Goal: Task Accomplishment & Management: Complete application form

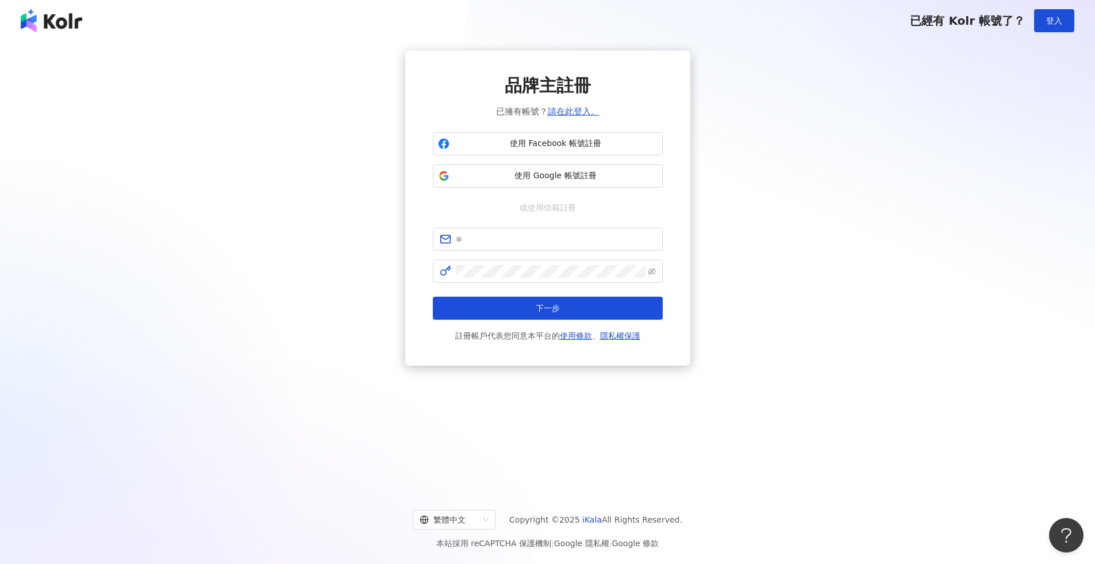
click at [569, 110] on link "請在此登入。" at bounding box center [574, 111] width 52 height 10
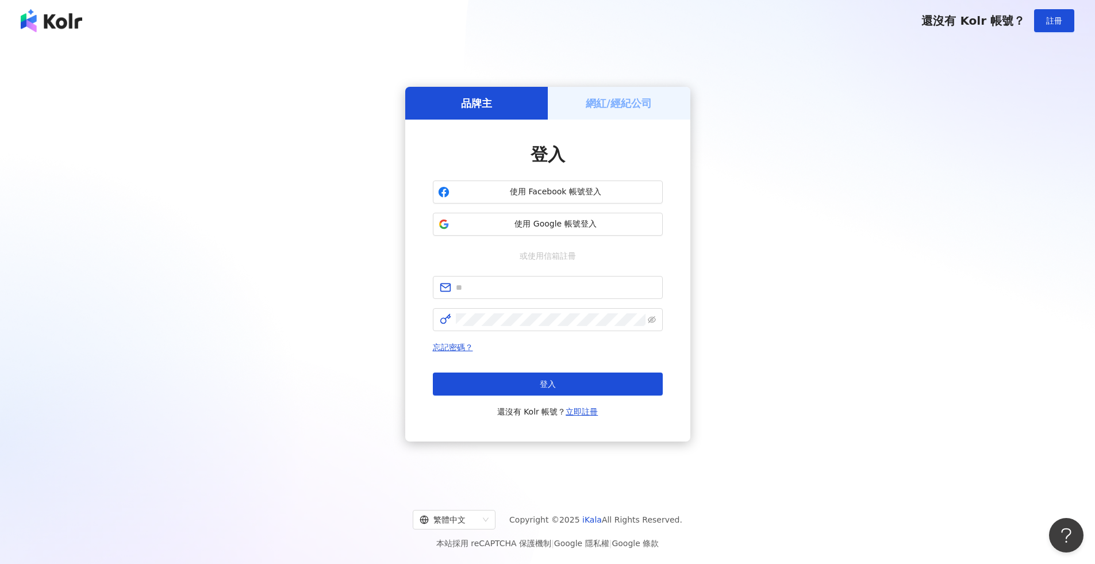
click at [561, 221] on span "使用 Google 帳號登入" at bounding box center [556, 223] width 204 height 11
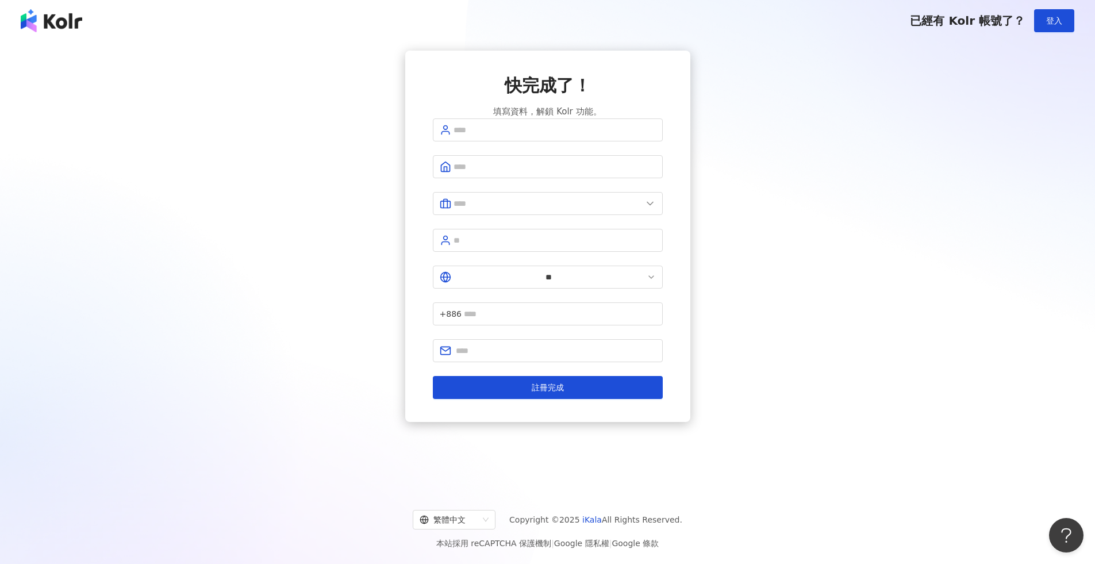
click at [525, 141] on span at bounding box center [548, 129] width 230 height 23
type input "**"
type input "********"
click at [525, 210] on input "text" at bounding box center [548, 203] width 189 height 13
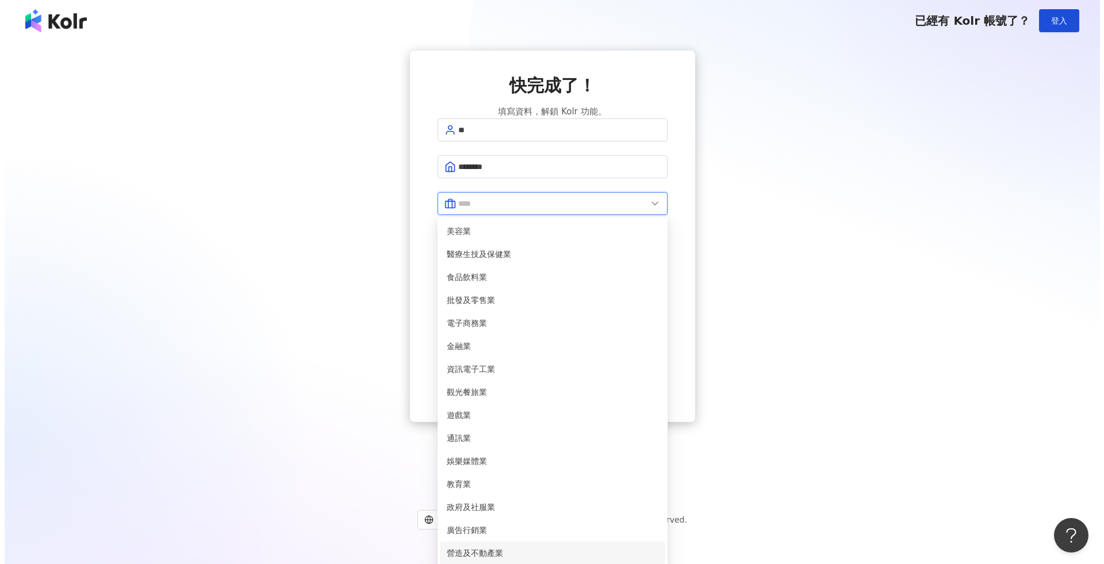
scroll to position [69, 0]
click at [493, 340] on span "金融業" at bounding box center [548, 346] width 212 height 13
type input "***"
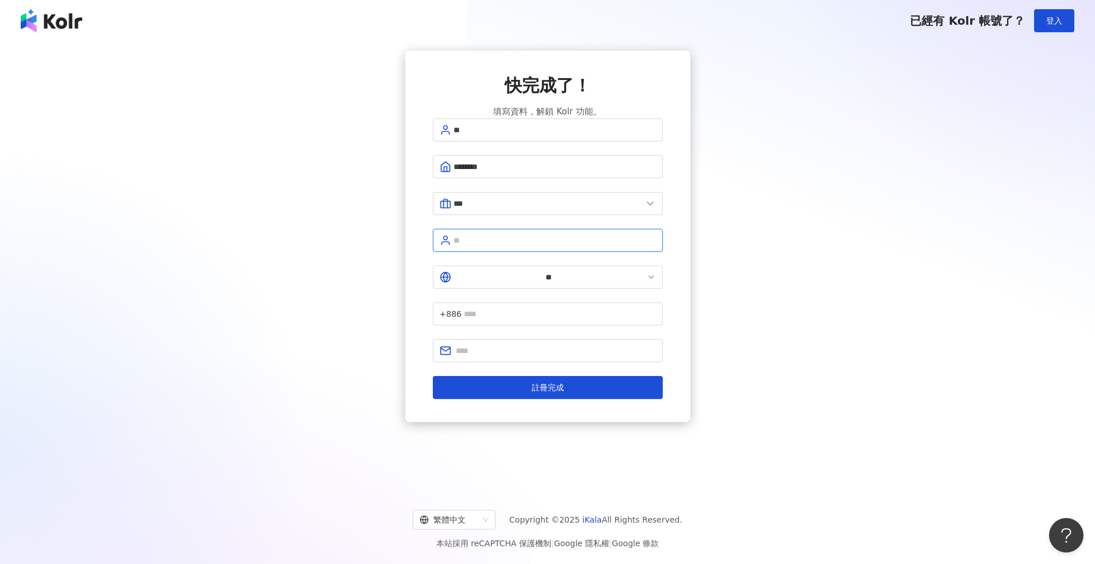
click at [524, 247] on input "text" at bounding box center [555, 240] width 202 height 13
type input "***"
click at [455, 273] on input "**" at bounding box center [549, 277] width 191 height 13
click at [628, 310] on span "台灣" at bounding box center [641, 312] width 26 height 18
type input "*"
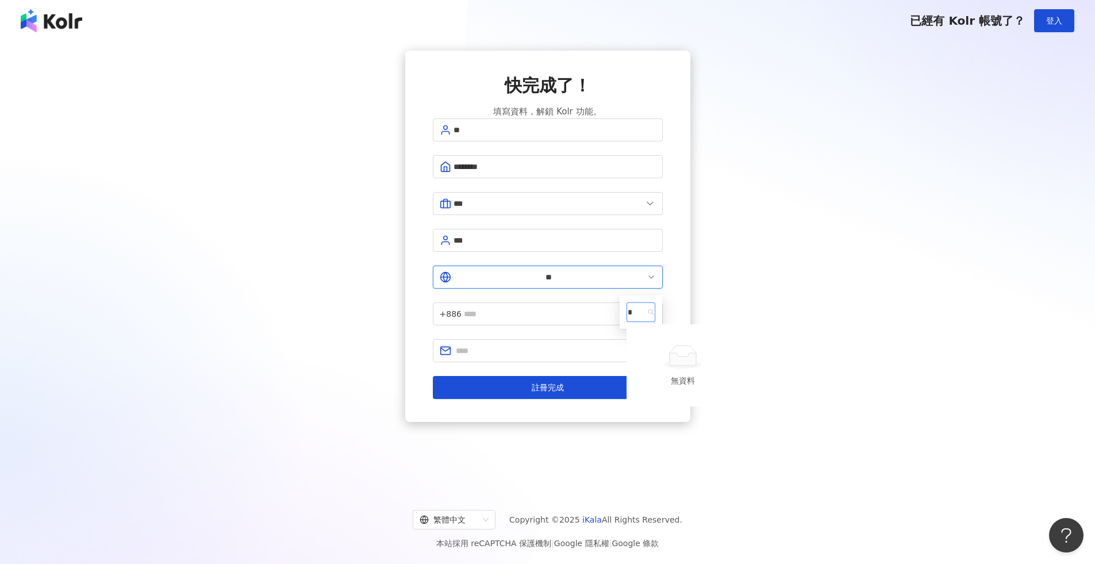
type input "*"
click at [628, 358] on div "俄羅斯" at bounding box center [640, 351] width 24 height 13
type input "***"
click at [530, 344] on input "text" at bounding box center [556, 350] width 200 height 13
type input "**********"
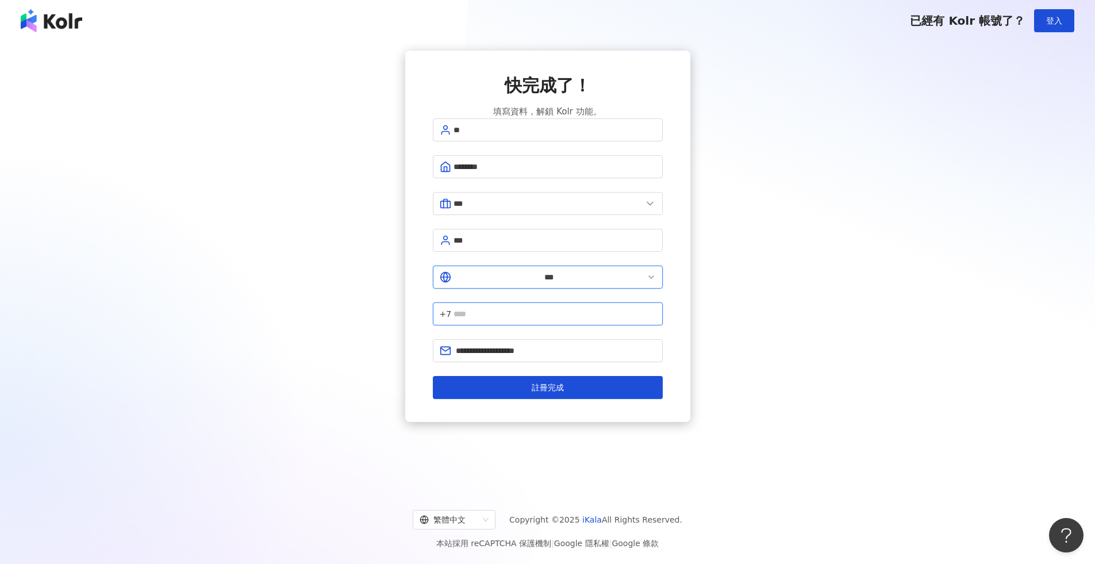
click at [562, 308] on input "text" at bounding box center [555, 314] width 202 height 13
type input "**********"
click at [530, 376] on button "註冊完成" at bounding box center [548, 387] width 230 height 23
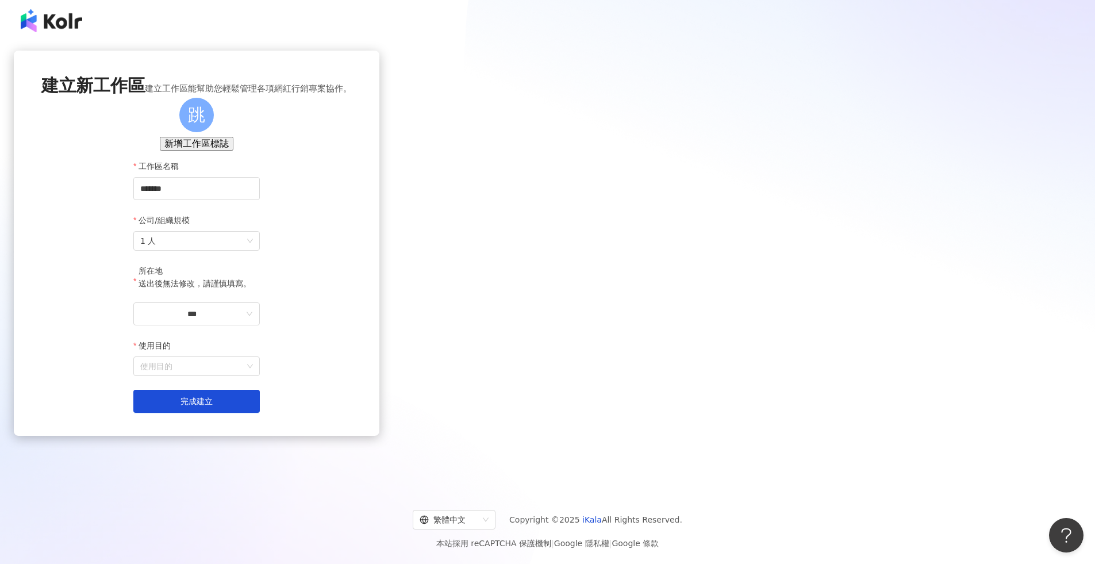
click at [253, 250] on span "1 人" at bounding box center [196, 241] width 113 height 18
click at [490, 355] on div "51-200 人" at bounding box center [548, 363] width 254 height 20
click at [253, 250] on span "51-200 人" at bounding box center [196, 241] width 113 height 18
click at [461, 340] on div "11-50 人" at bounding box center [548, 343] width 240 height 13
click at [244, 320] on input "***" at bounding box center [191, 314] width 103 height 13
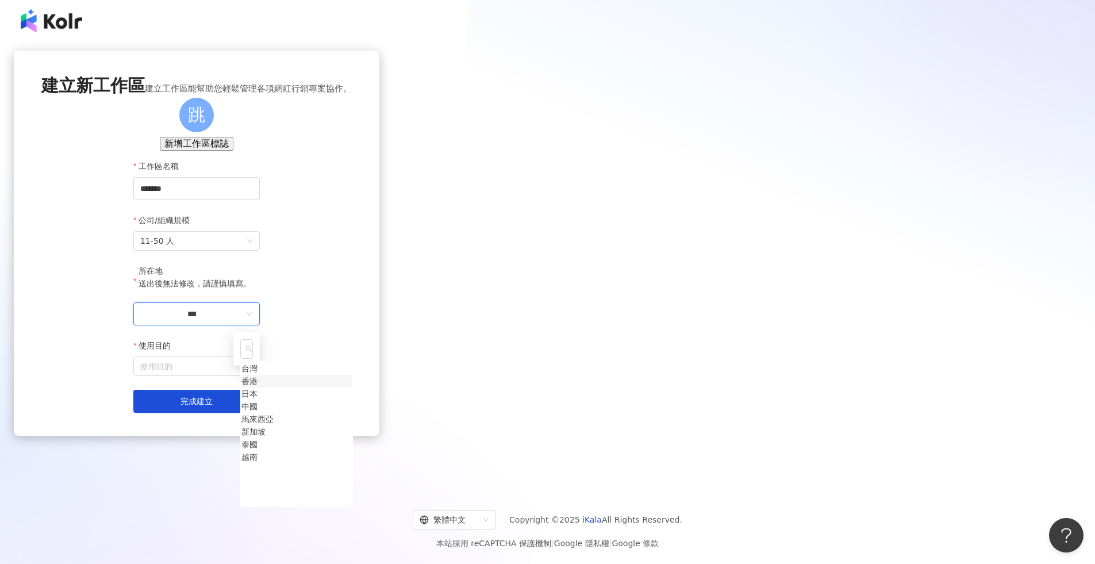
click at [258, 387] on div "香港" at bounding box center [249, 381] width 16 height 13
click at [253, 375] on input "使用目的" at bounding box center [196, 366] width 113 height 18
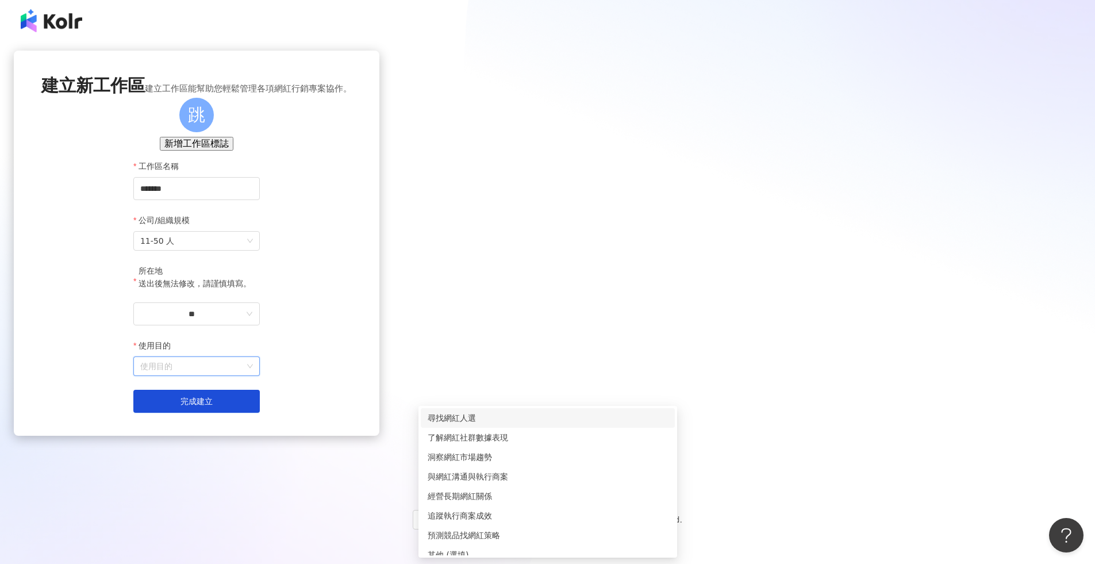
click at [525, 420] on div "尋找網紅人選" at bounding box center [548, 418] width 240 height 13
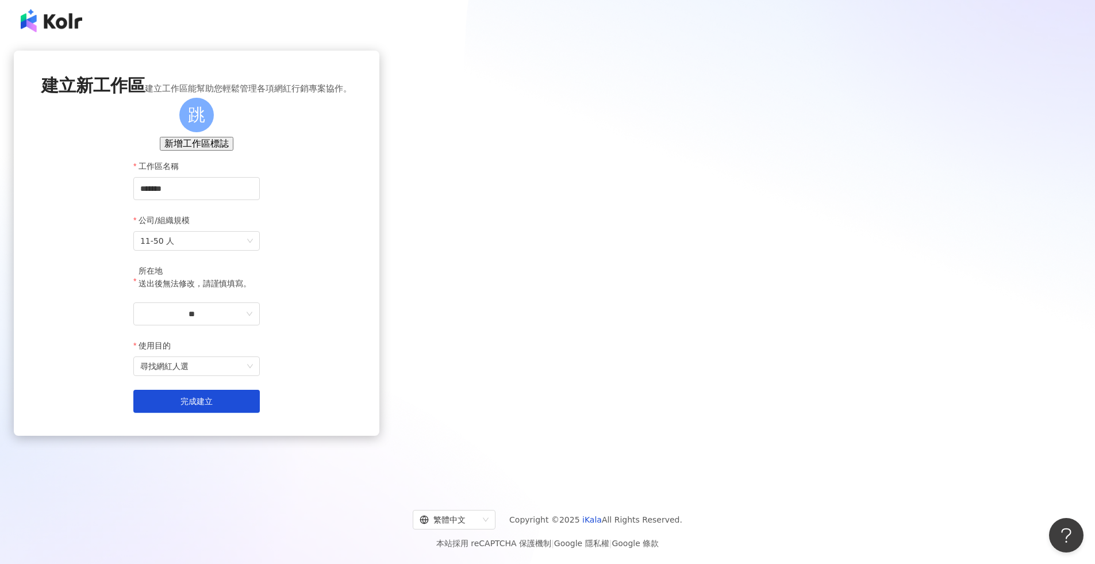
click at [213, 406] on span "完成建立" at bounding box center [197, 401] width 32 height 9
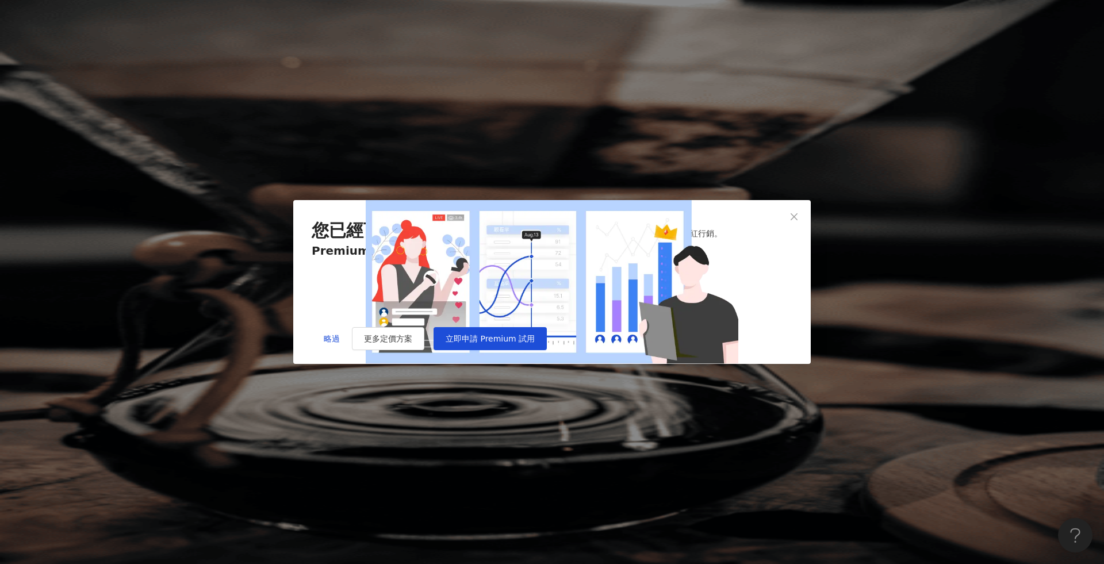
click at [535, 343] on span "立即申請 Premium 試用" at bounding box center [490, 338] width 89 height 9
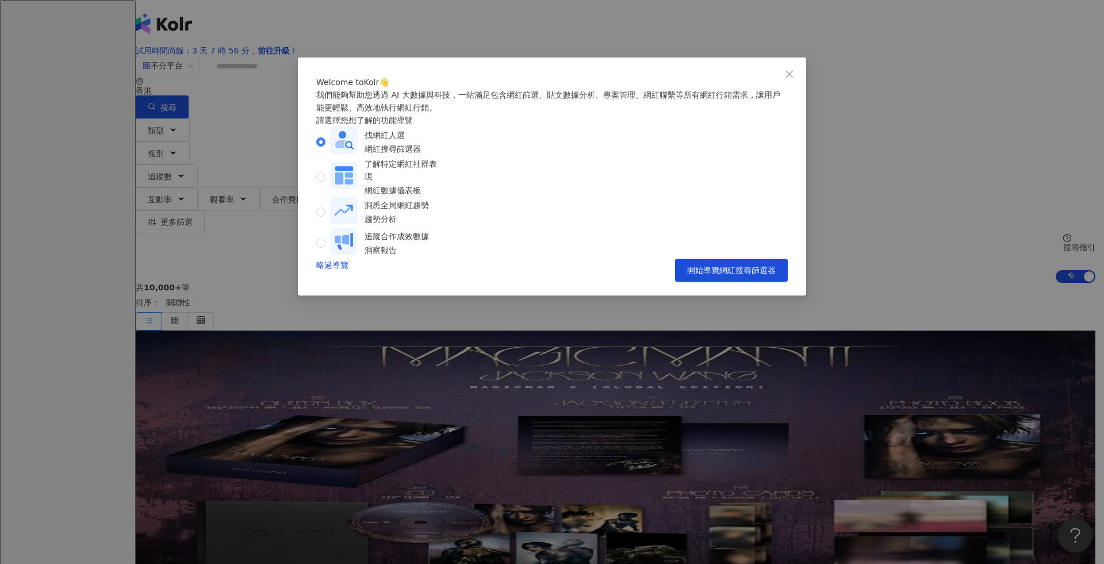
click at [748, 282] on button "開始導覽網紅搜尋篩選器" at bounding box center [731, 270] width 113 height 23
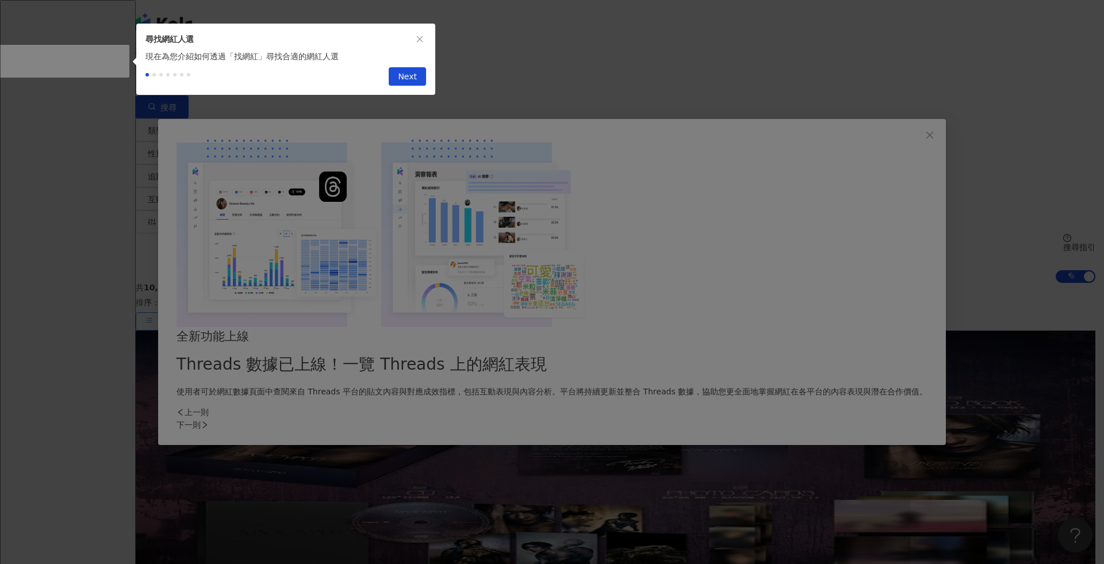
click at [409, 78] on span "Next" at bounding box center [407, 77] width 19 height 18
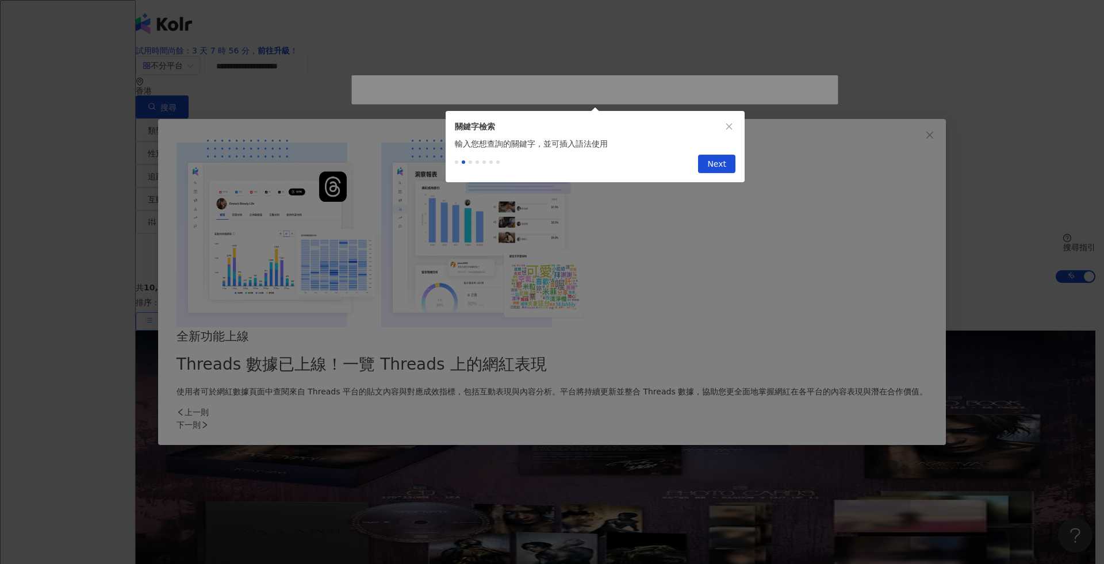
type input "**********"
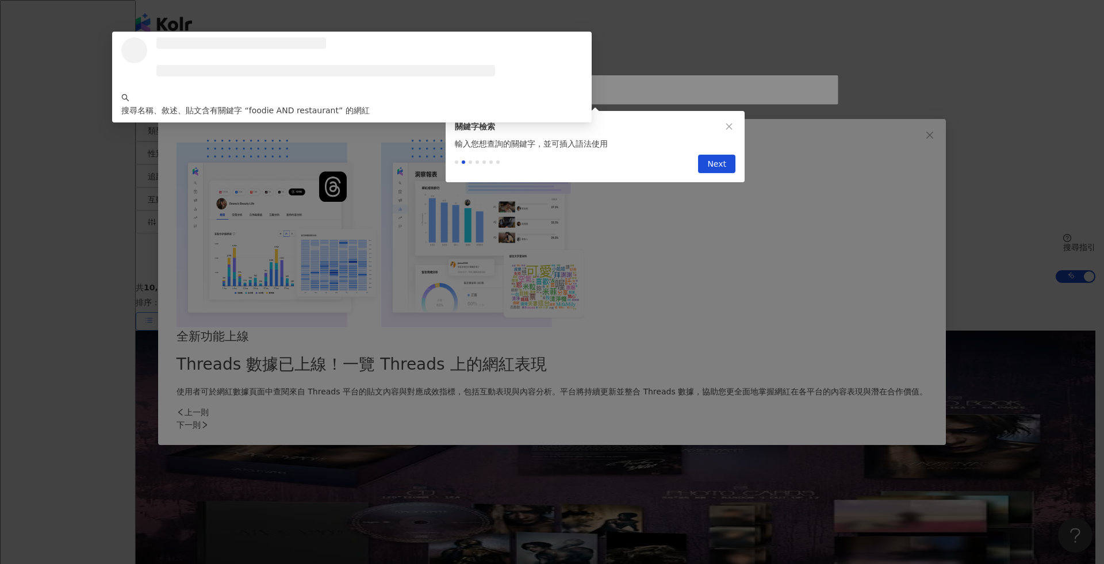
click at [726, 168] on button "Next" at bounding box center [716, 164] width 37 height 18
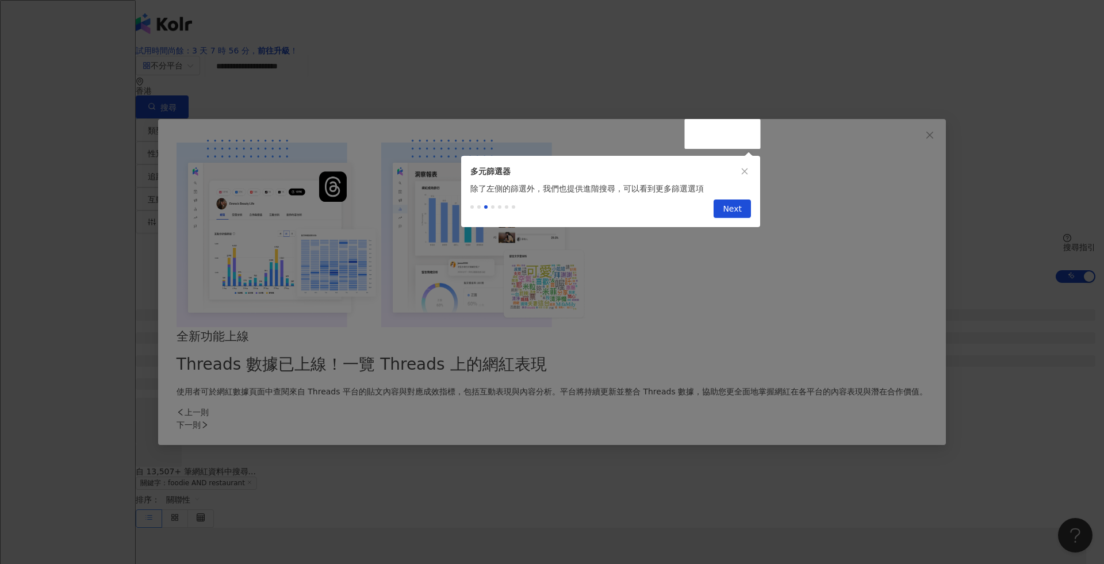
click at [726, 205] on span "Next" at bounding box center [732, 209] width 19 height 18
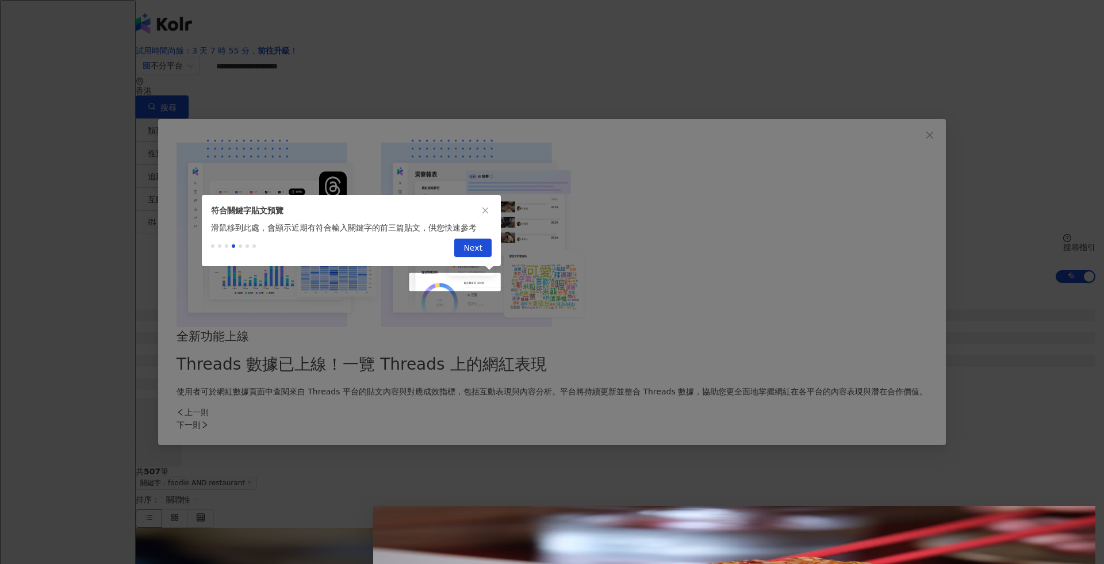
click at [475, 244] on span "Next" at bounding box center [472, 248] width 19 height 18
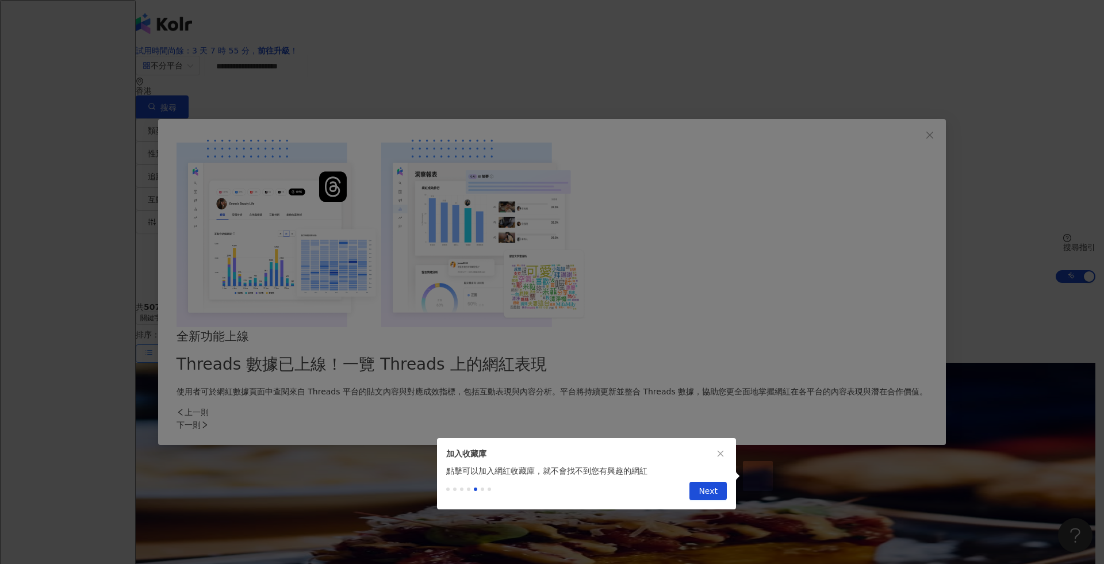
click at [711, 501] on span "Next" at bounding box center [708, 491] width 19 height 18
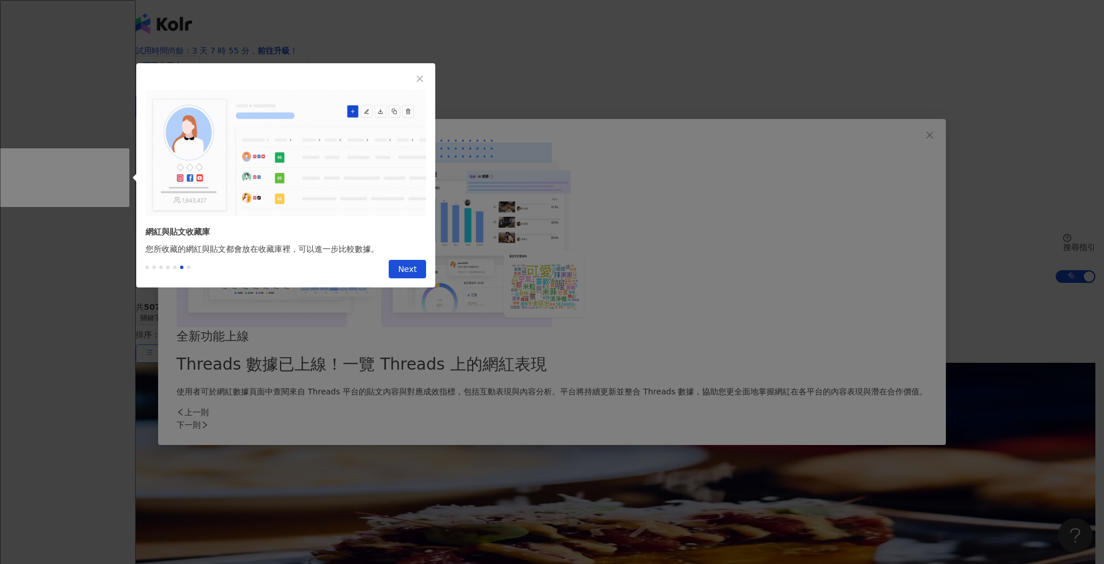
click at [410, 261] on div "Previous Next" at bounding box center [285, 271] width 299 height 32
click at [411, 268] on span "Next" at bounding box center [407, 269] width 19 height 18
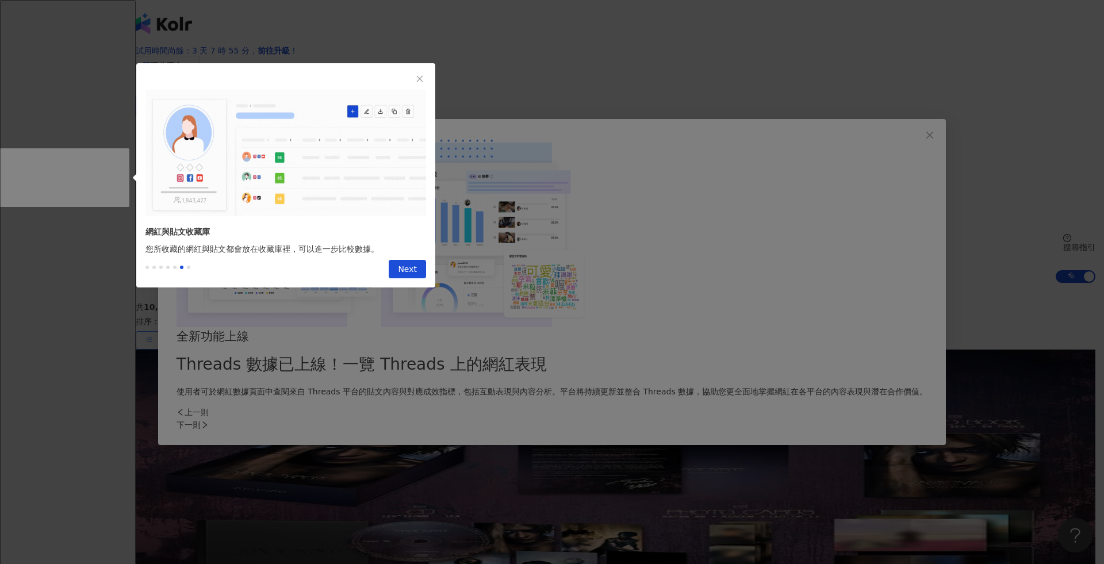
click at [410, 270] on span "Next" at bounding box center [407, 269] width 19 height 18
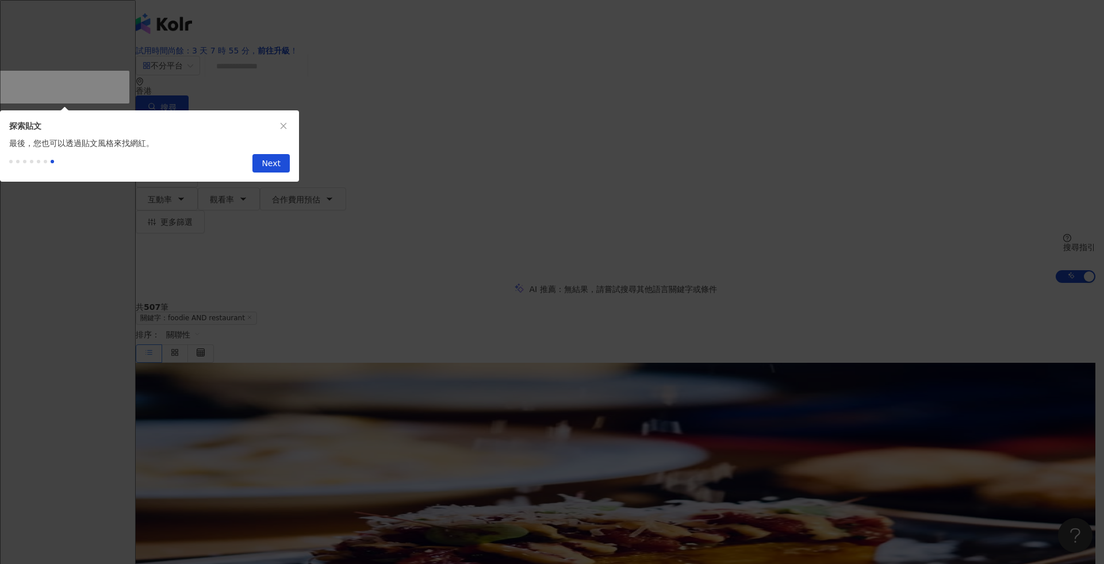
click at [269, 173] on span "Next" at bounding box center [271, 164] width 19 height 18
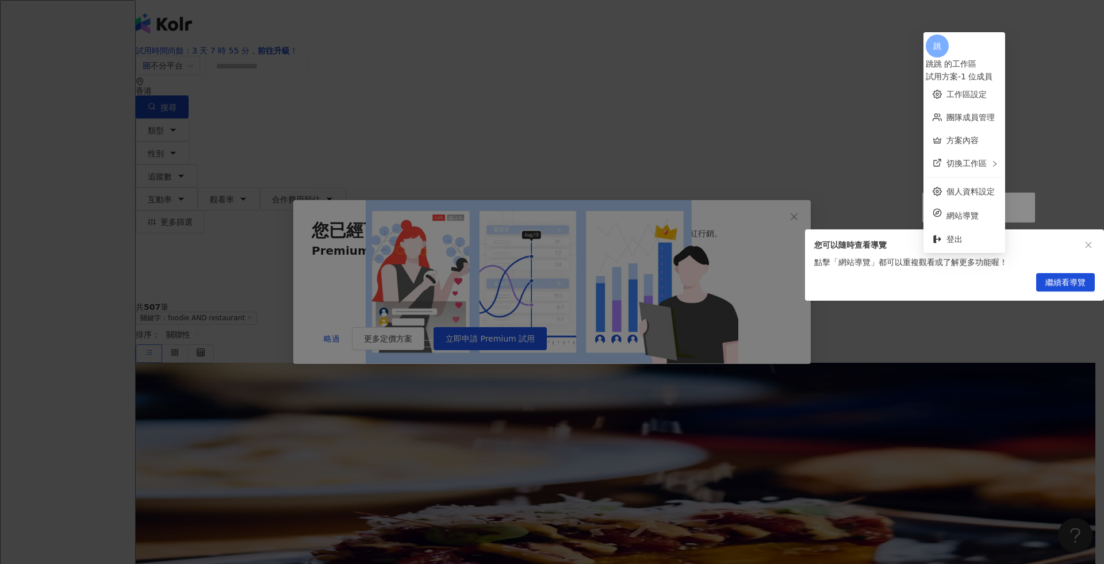
click at [1068, 290] on span "繼續看導覽" at bounding box center [1065, 283] width 40 height 18
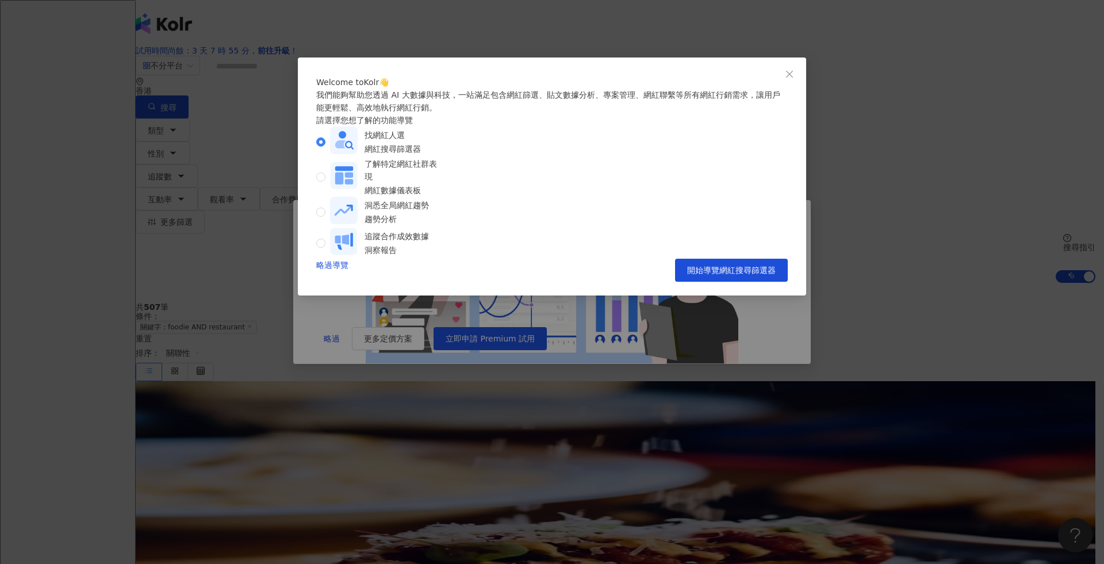
click at [724, 275] on span "開始導覽網紅搜尋篩選器" at bounding box center [731, 270] width 89 height 9
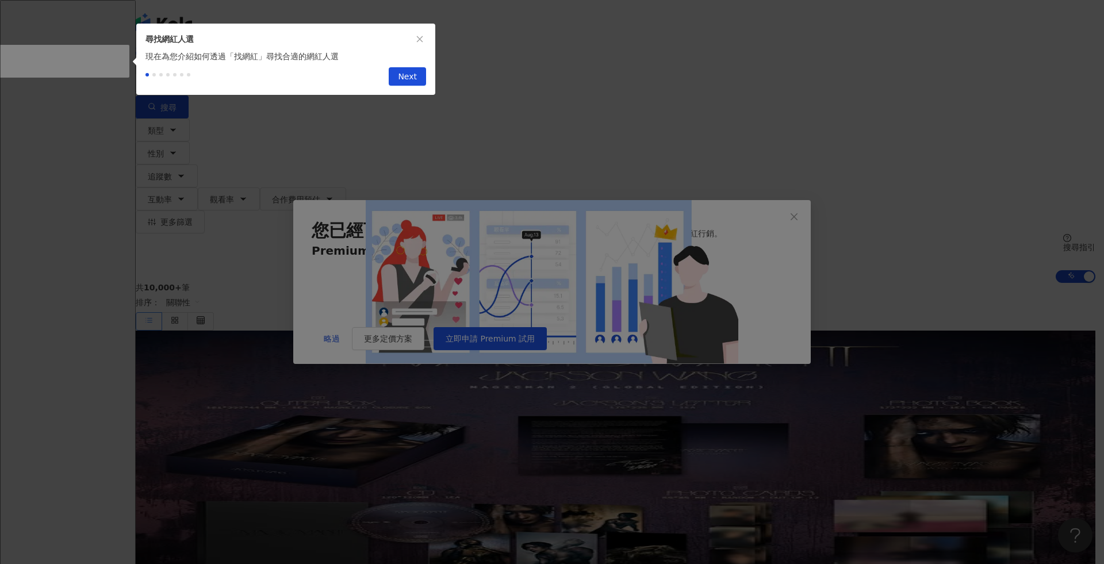
click at [421, 41] on icon "close" at bounding box center [420, 39] width 8 height 8
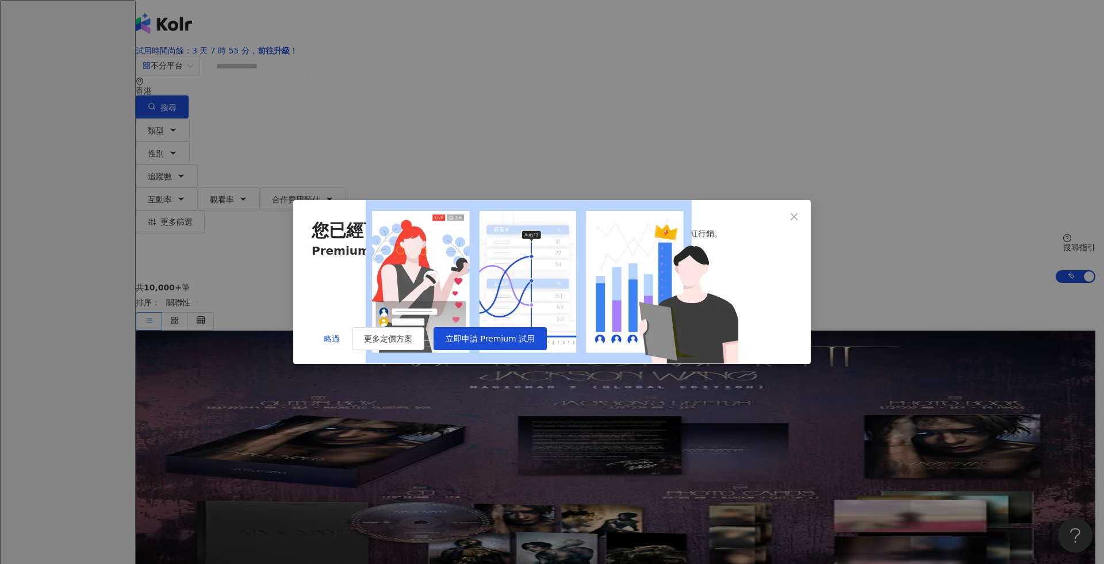
click at [796, 212] on icon "close" at bounding box center [793, 216] width 9 height 9
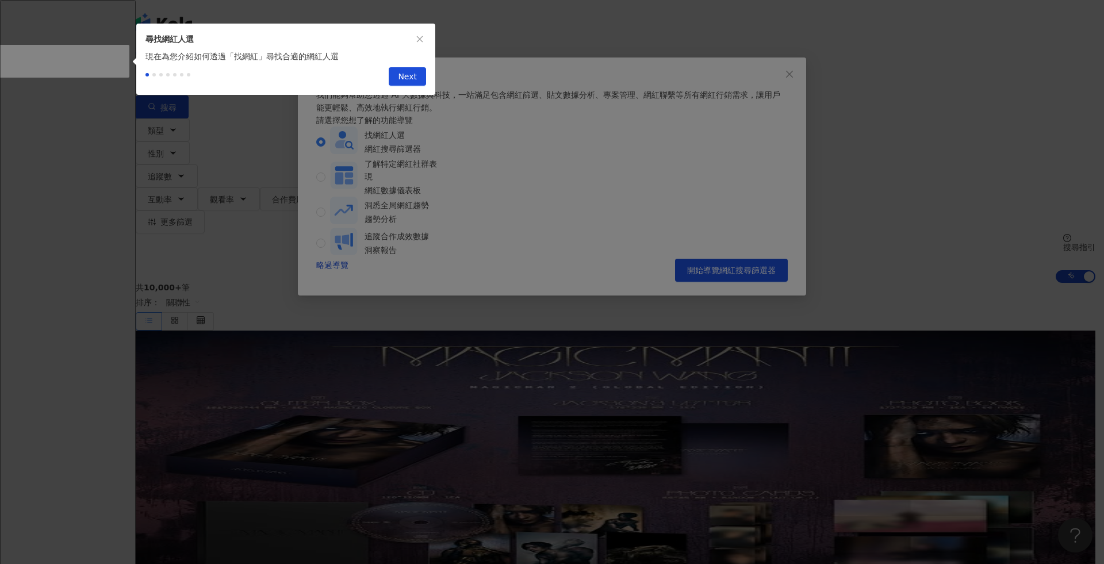
click at [422, 38] on icon "close" at bounding box center [420, 39] width 8 height 8
click at [422, 38] on div "Welcome to Kolr 👋 我們能夠幫助您透過 AI 大數據與科技，一站滿足包含網紅篩選、貼文數據分析、專案管理、網紅聯繫等所有網紅行銷需求，讓用戶能…" at bounding box center [552, 282] width 1104 height 564
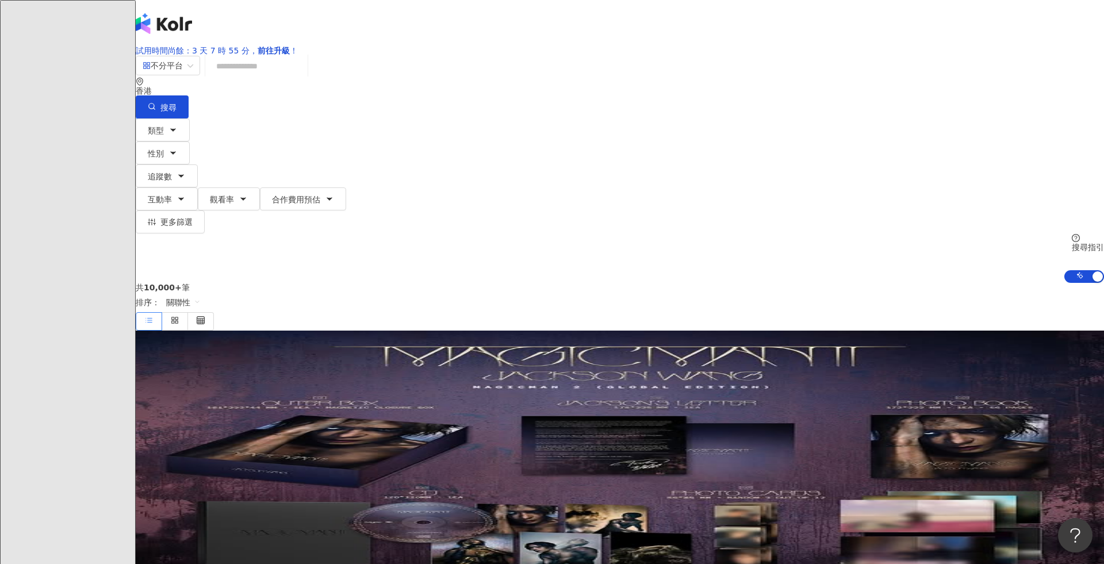
click at [298, 46] on link "試用時間尚餘：3 天 7 時 55 分， 前往升級 ！" at bounding box center [217, 50] width 162 height 9
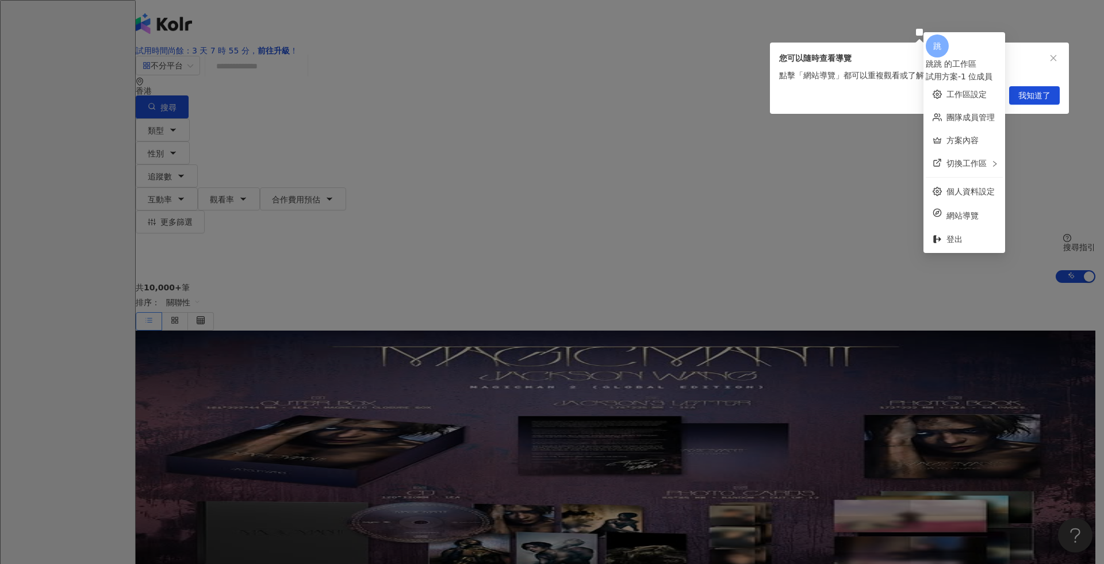
click at [1043, 102] on span "我知道了" at bounding box center [1034, 96] width 32 height 18
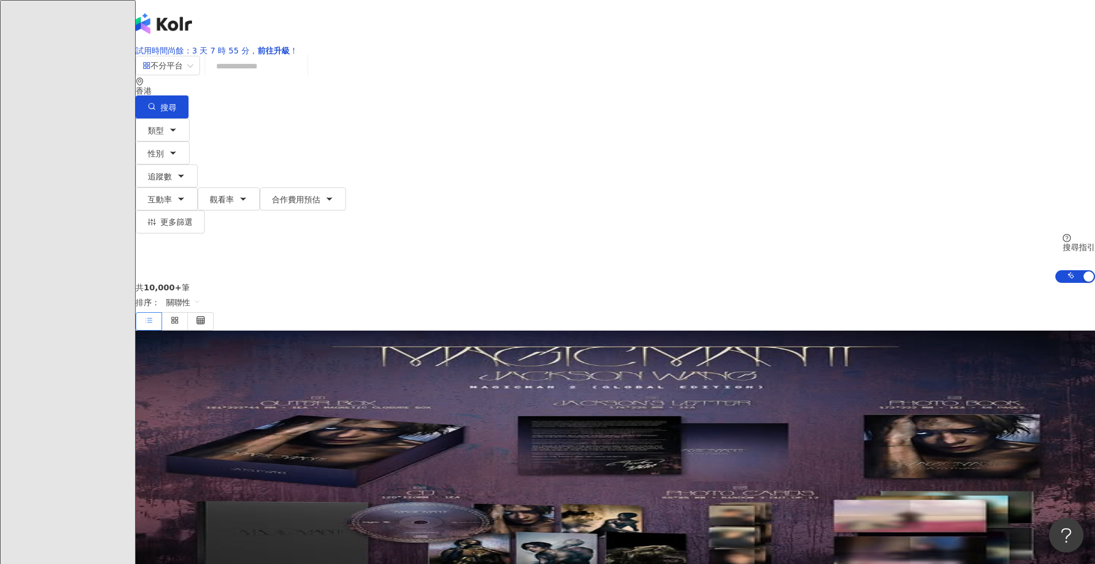
click at [402, 283] on div "共 10,000+ 筆 排序： 關聯性" at bounding box center [616, 306] width 960 height 47
click at [853, 91] on div "香港" at bounding box center [616, 86] width 960 height 18
click at [967, 134] on div "馬來西亞" at bounding box center [983, 127] width 32 height 13
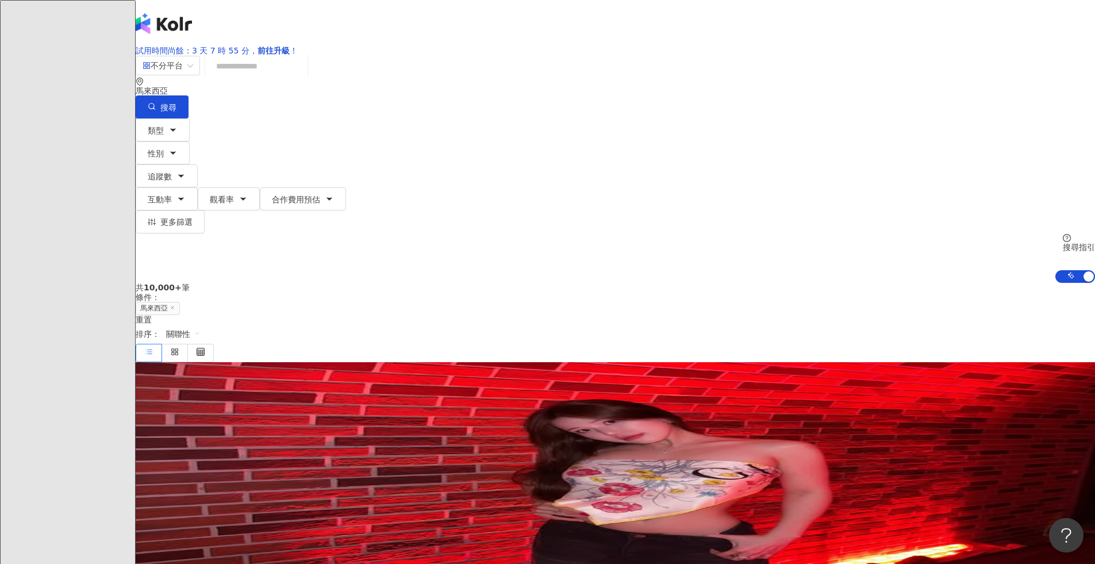
click at [186, 171] on icon "button" at bounding box center [181, 175] width 9 height 9
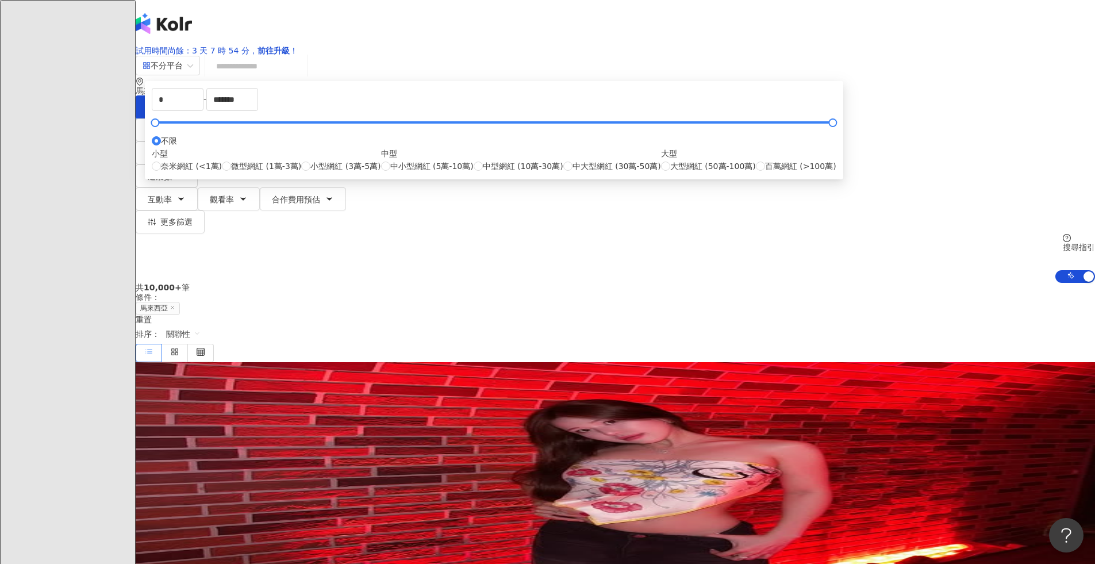
type input "*****"
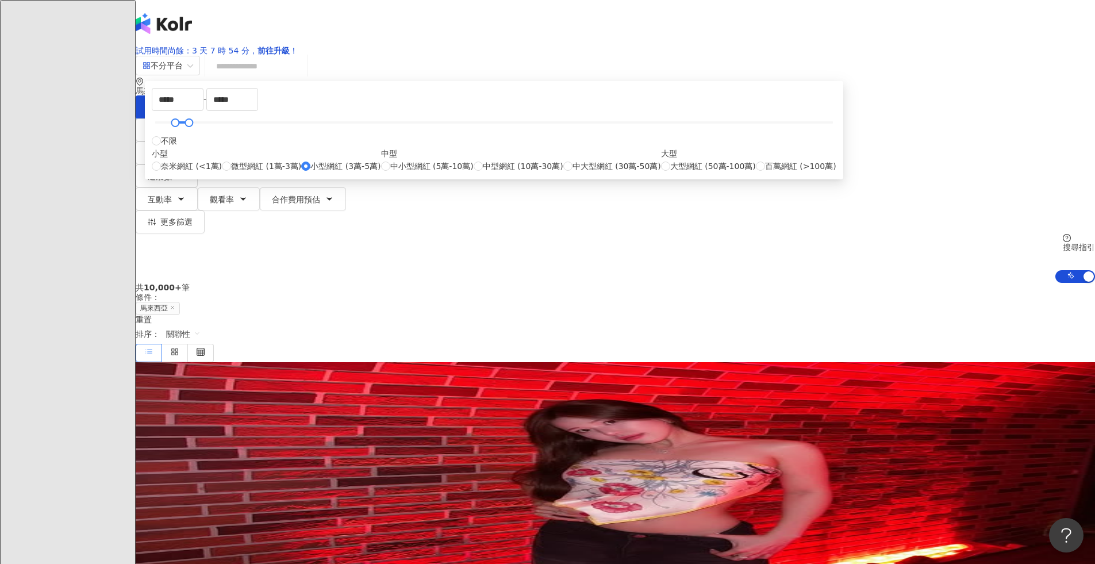
type input "*****"
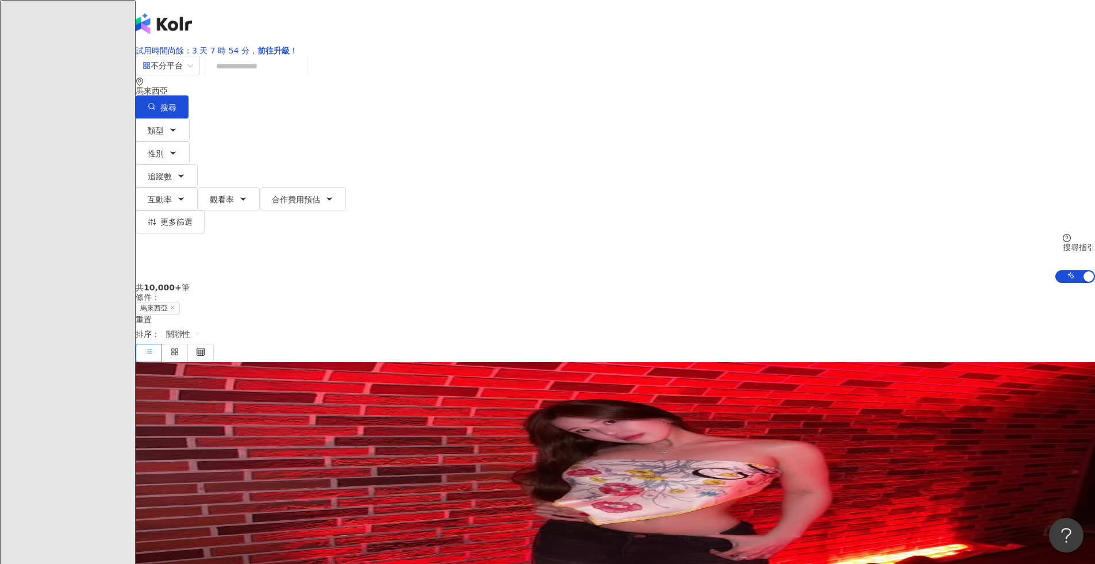
click at [750, 283] on div "共 10,000+ 筆 條件 ： 馬來西亞 重置 排序： 關聯性" at bounding box center [616, 322] width 960 height 79
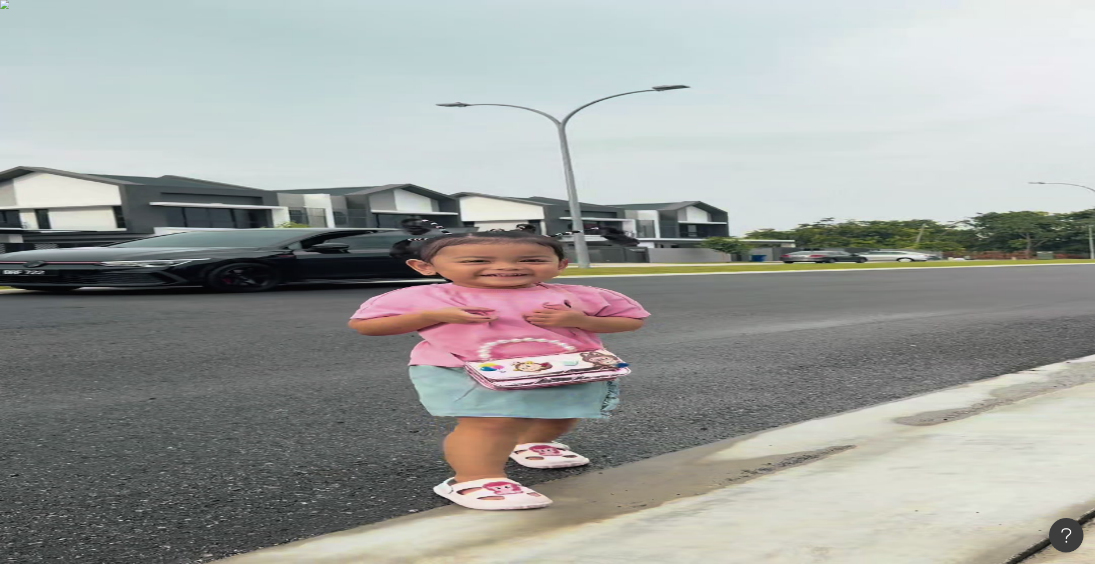
click at [248, 194] on icon "button" at bounding box center [243, 198] width 9 height 9
click at [320, 195] on span "合作費用預估" at bounding box center [296, 199] width 48 height 9
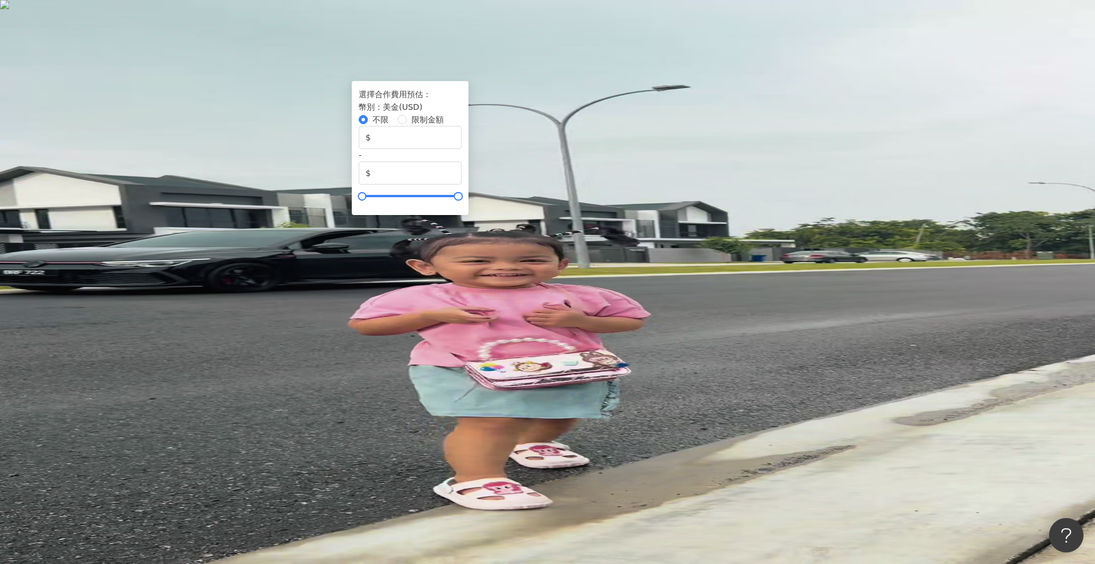
click at [801, 130] on div "類型 性別 追蹤數 互動率 觀看率 合作費用預估 更多篩選 ***** - ***** 不限 小型 奈米網紅 (<1萬) 微型網紅 (1萬-3萬) 小型網紅 …" at bounding box center [616, 200] width 960 height 164
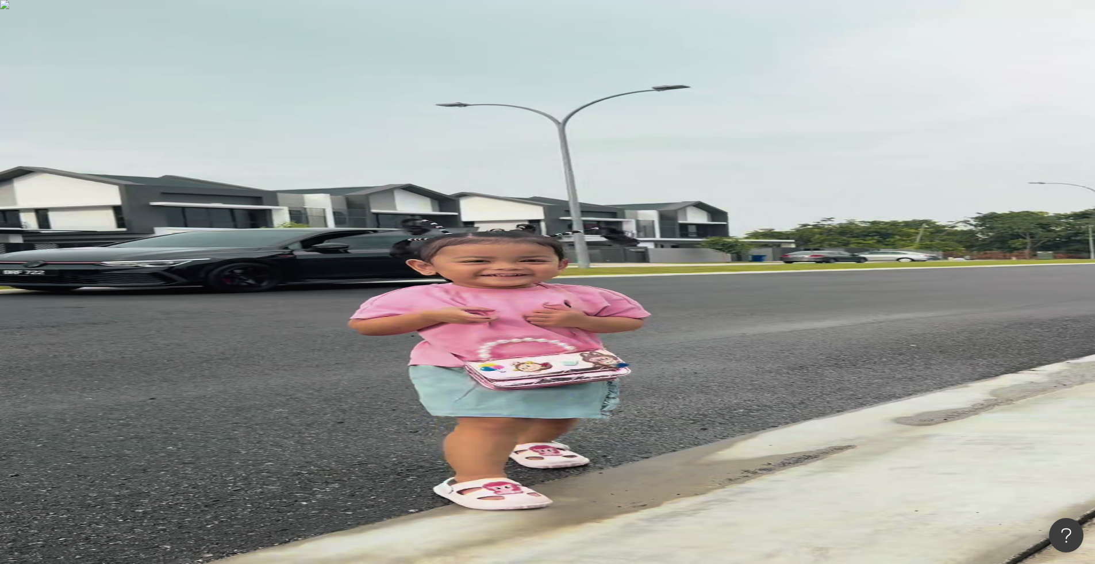
click at [178, 133] on icon "button" at bounding box center [172, 129] width 9 height 9
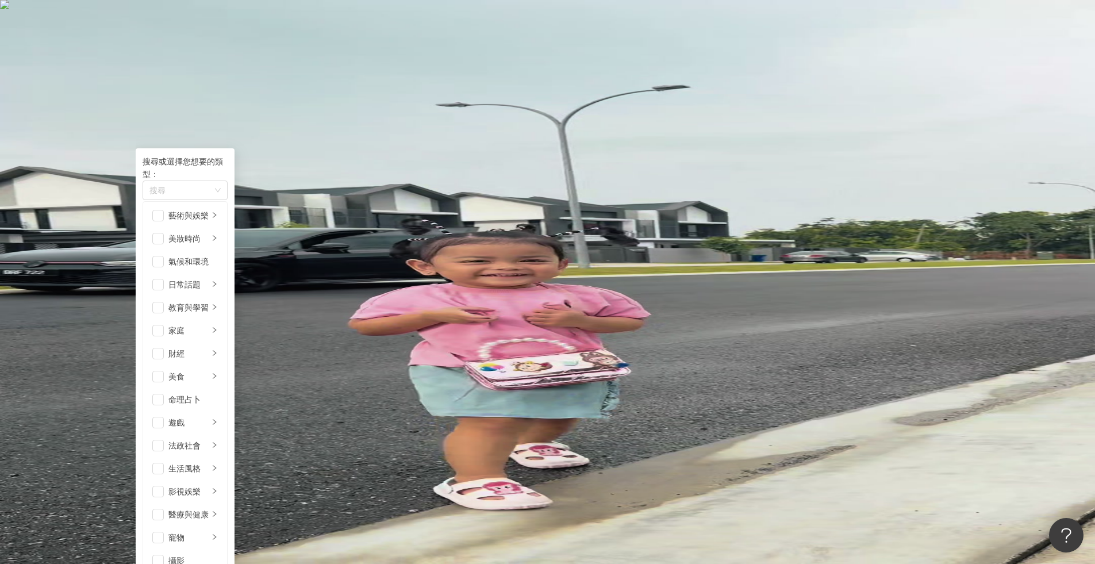
click at [178, 135] on icon "button" at bounding box center [172, 129] width 9 height 9
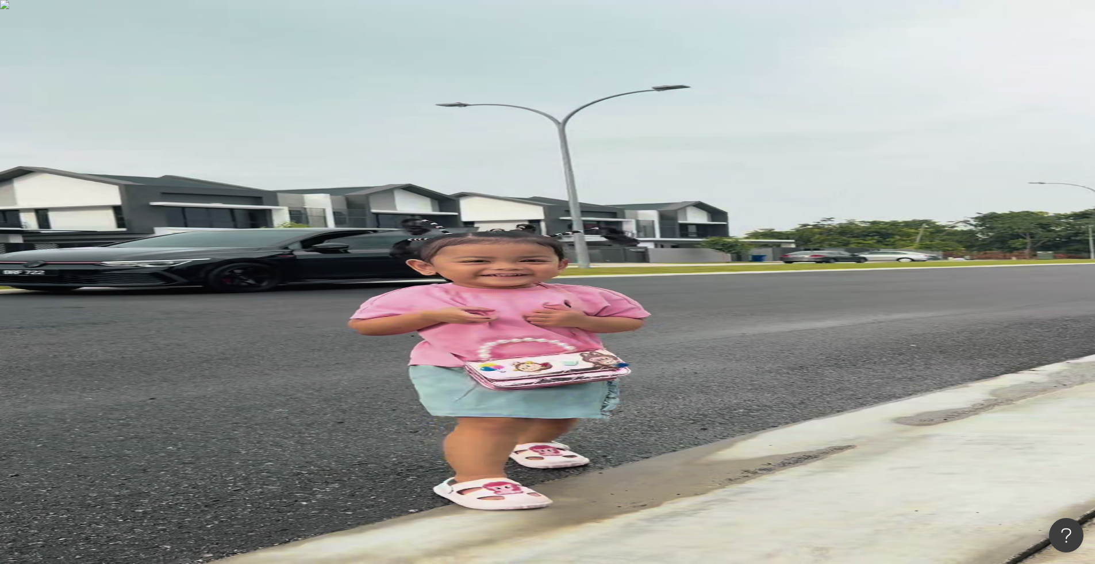
click at [205, 210] on button "更多篩選" at bounding box center [170, 221] width 69 height 23
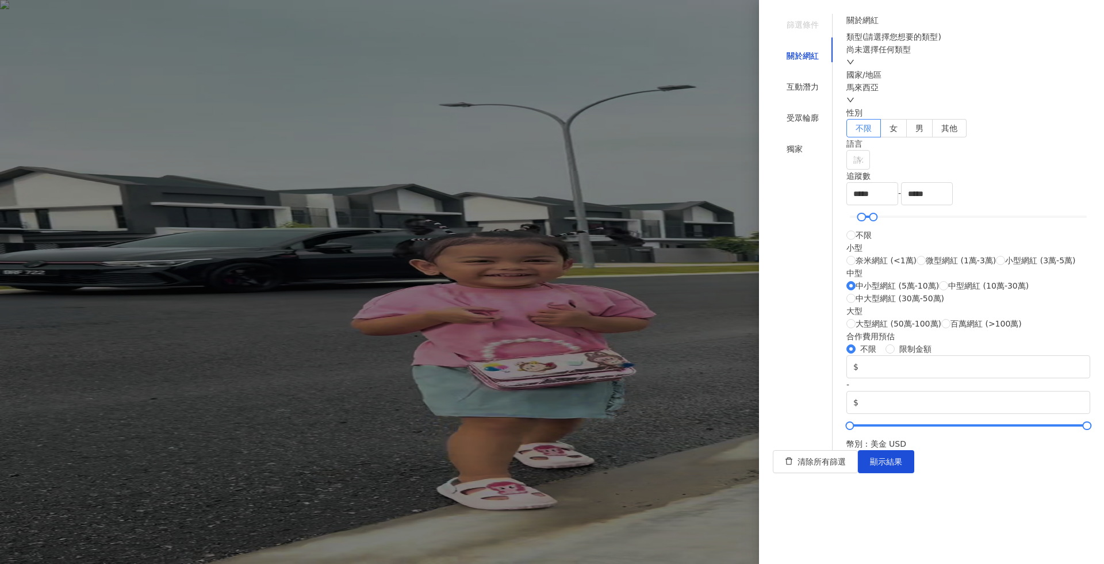
click at [959, 68] on div "尚未選擇任何類型" at bounding box center [968, 55] width 244 height 25
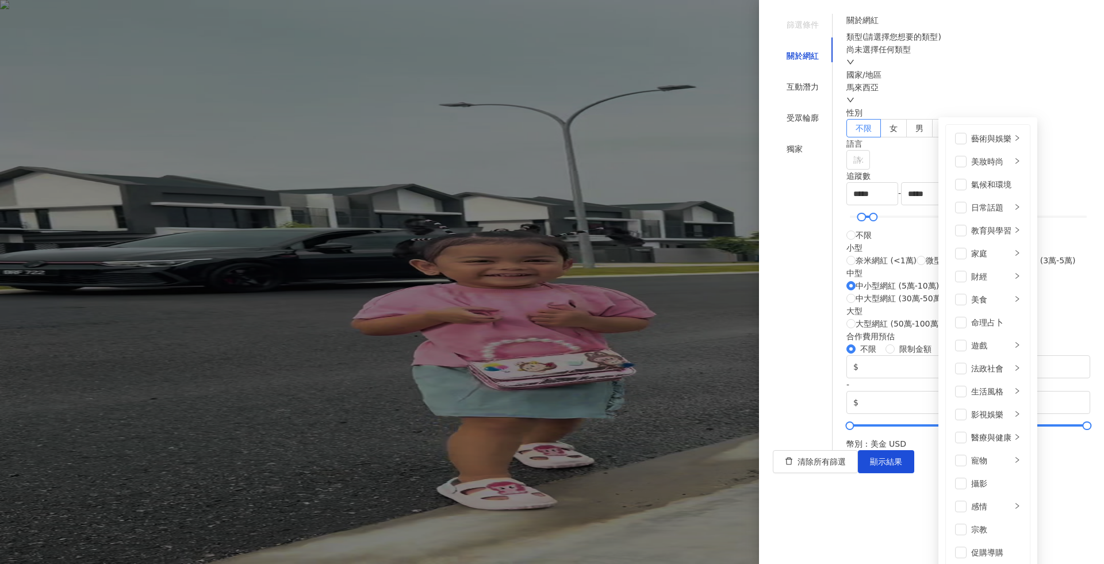
click at [992, 68] on div "尚未選擇任何類型 藝術與娛樂 美妝時尚 氣候和環境 日常話題 教育與學習 家庭 財經 美食 命理占卜 遊戲 法政社會 生活風格 影視娛樂 醫療與健康 寵物 攝…" at bounding box center [968, 55] width 244 height 25
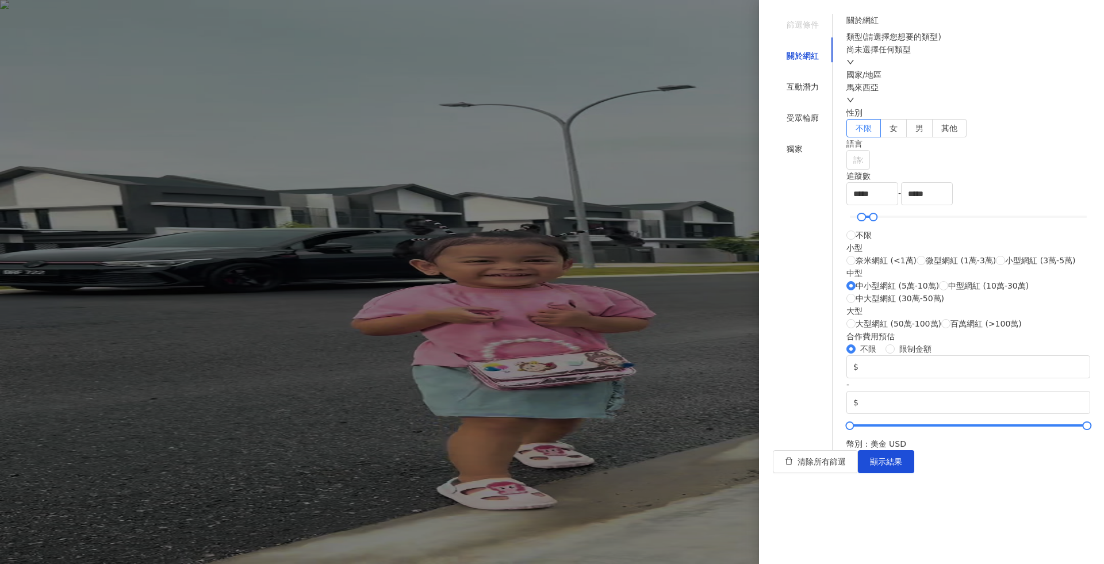
scroll to position [304, 0]
click at [801, 80] on div "互動潛力" at bounding box center [802, 86] width 32 height 13
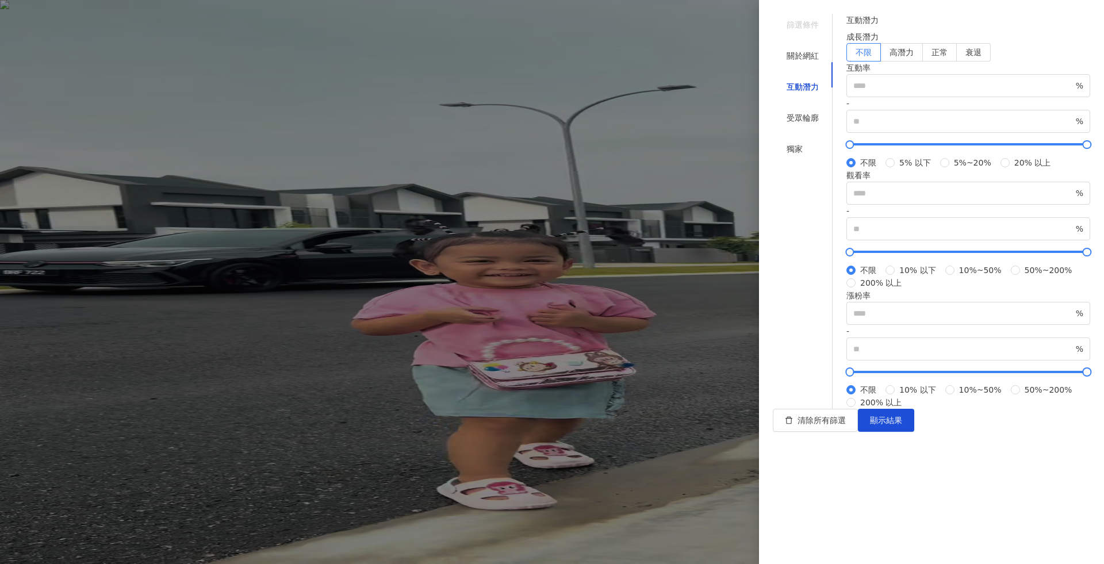
scroll to position [201, 0]
click at [797, 112] on div "受眾輪廓" at bounding box center [802, 118] width 32 height 13
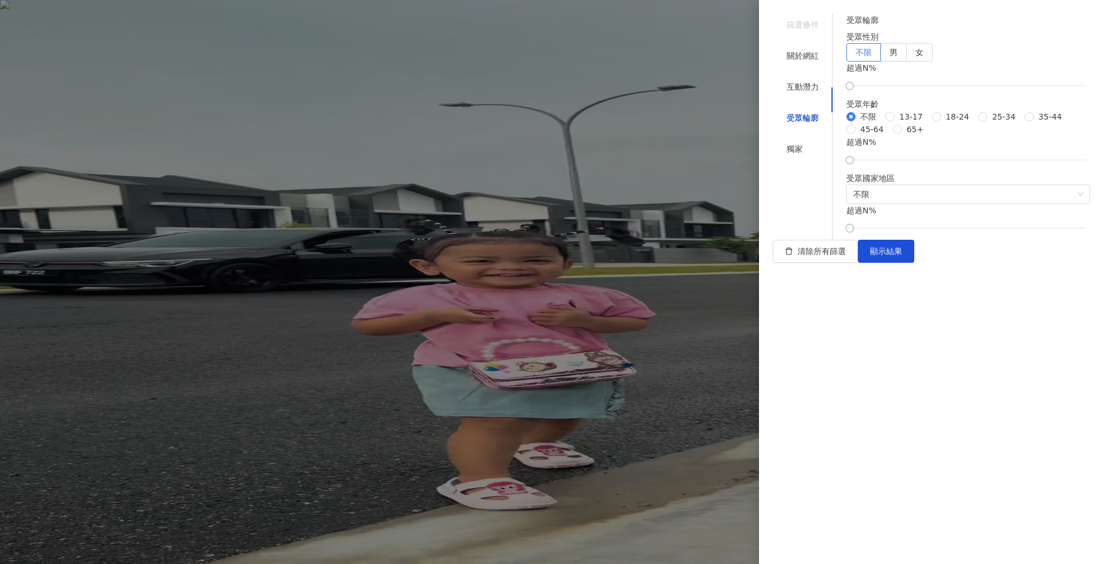
scroll to position [0, 0]
click at [804, 138] on div "獨家" at bounding box center [803, 149] width 60 height 22
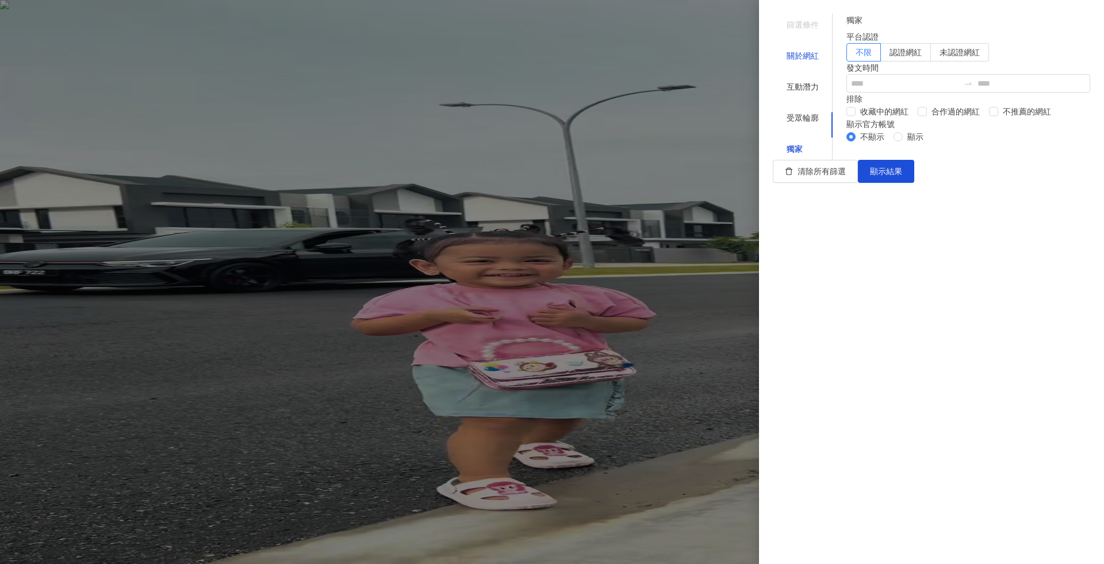
click at [799, 49] on div "關於網紅" at bounding box center [802, 55] width 32 height 13
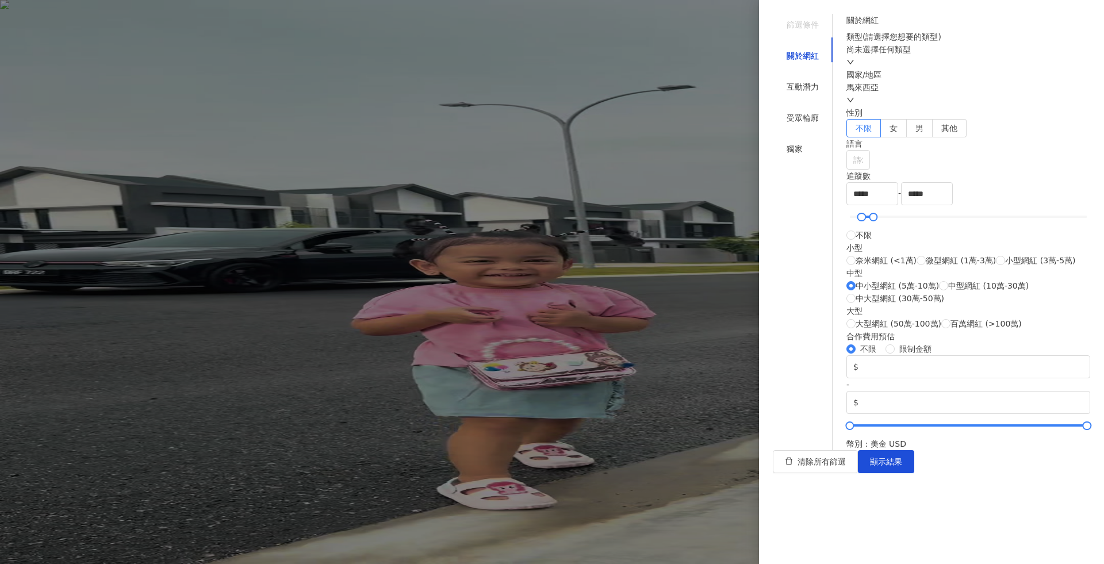
drag, startPoint x: 800, startPoint y: 138, endPoint x: 800, endPoint y: 128, distance: 10.3
click at [800, 136] on div "篩選條件 關於網紅 互動潛力 受眾輪廓 獨家" at bounding box center [803, 232] width 60 height 436
click at [800, 138] on div "獨家" at bounding box center [803, 149] width 60 height 22
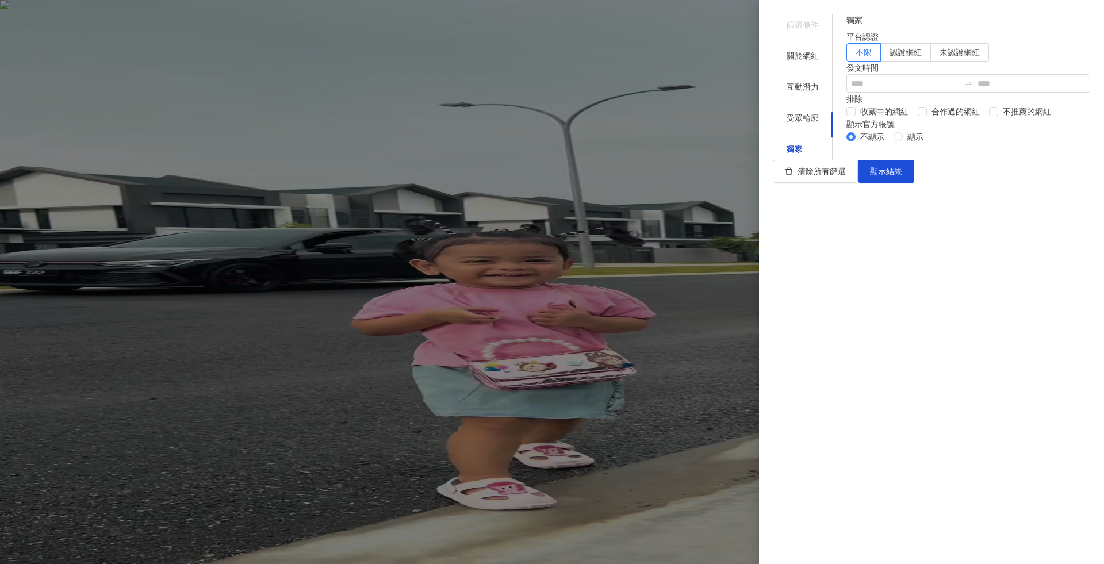
click at [811, 30] on div "篩選條件" at bounding box center [803, 25] width 60 height 22
click at [786, 23] on div "篩選條件" at bounding box center [802, 24] width 32 height 13
click at [786, 49] on div "關於網紅" at bounding box center [802, 55] width 32 height 13
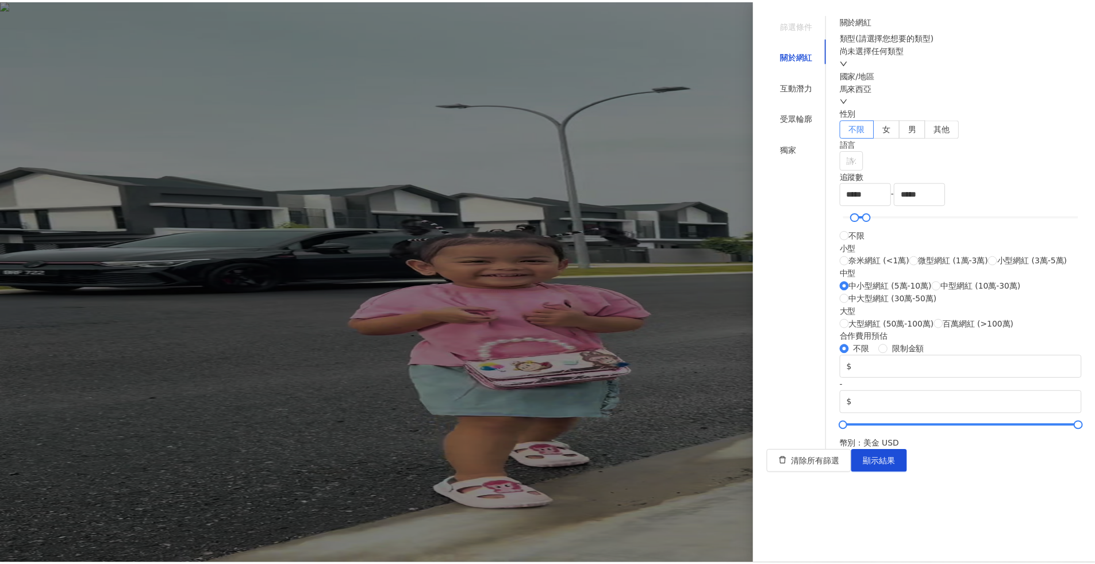
scroll to position [304, 0]
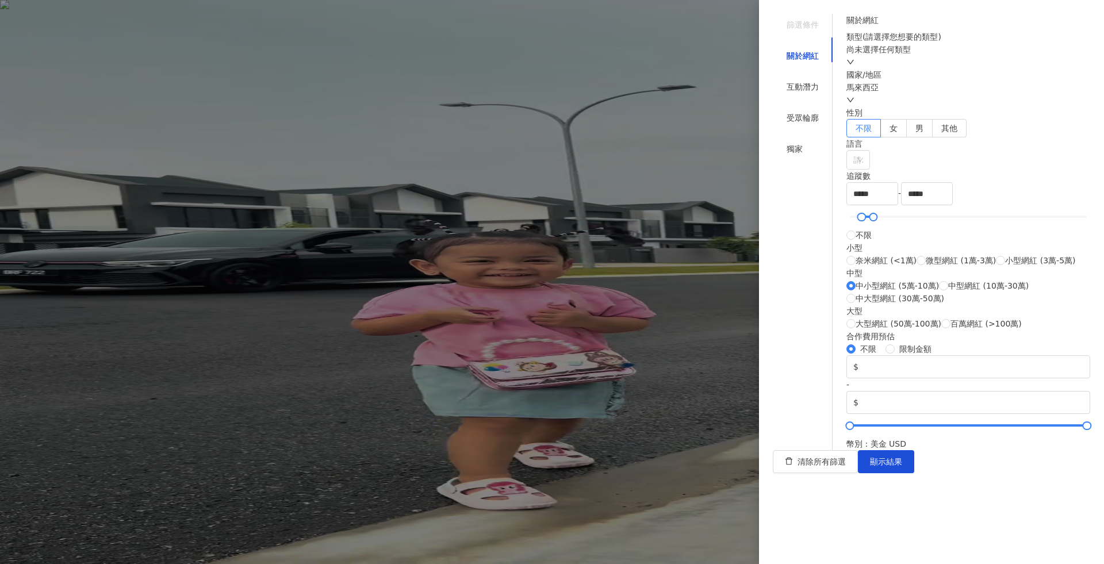
click at [595, 178] on div at bounding box center [552, 282] width 1104 height 564
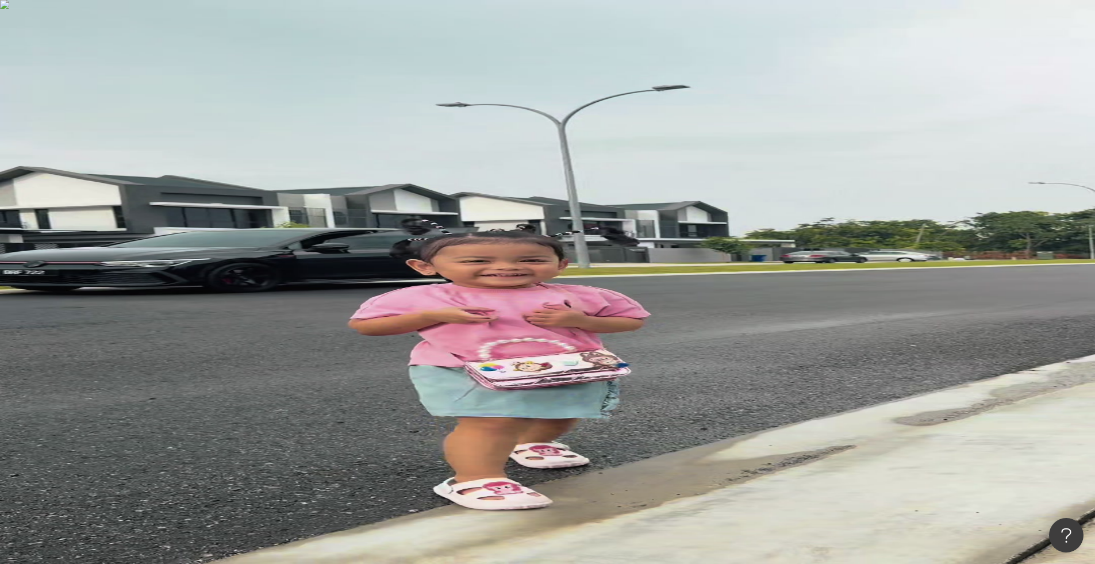
click at [193, 75] on span "不分平台" at bounding box center [168, 65] width 51 height 18
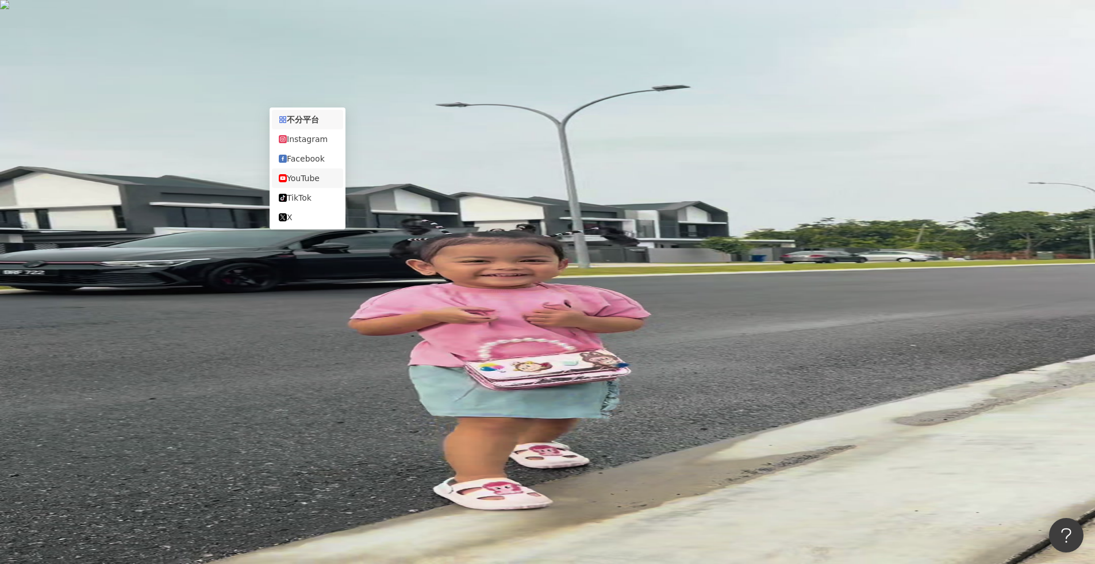
click at [304, 185] on div "YouTube" at bounding box center [307, 178] width 57 height 13
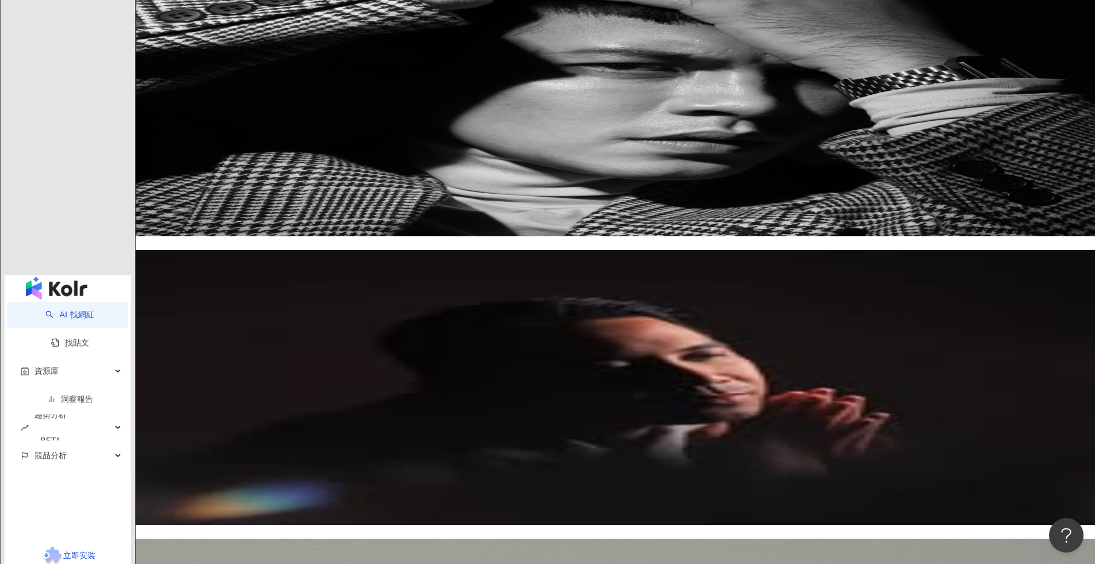
scroll to position [1739, 0]
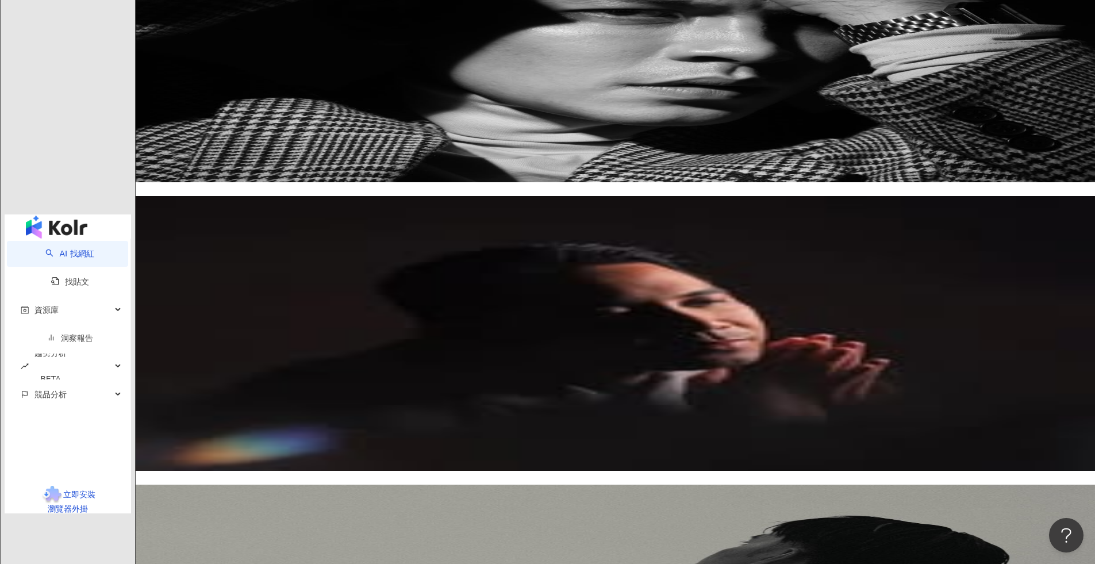
scroll to position [1793, 0]
